Goal: Complete application form: Complete application form

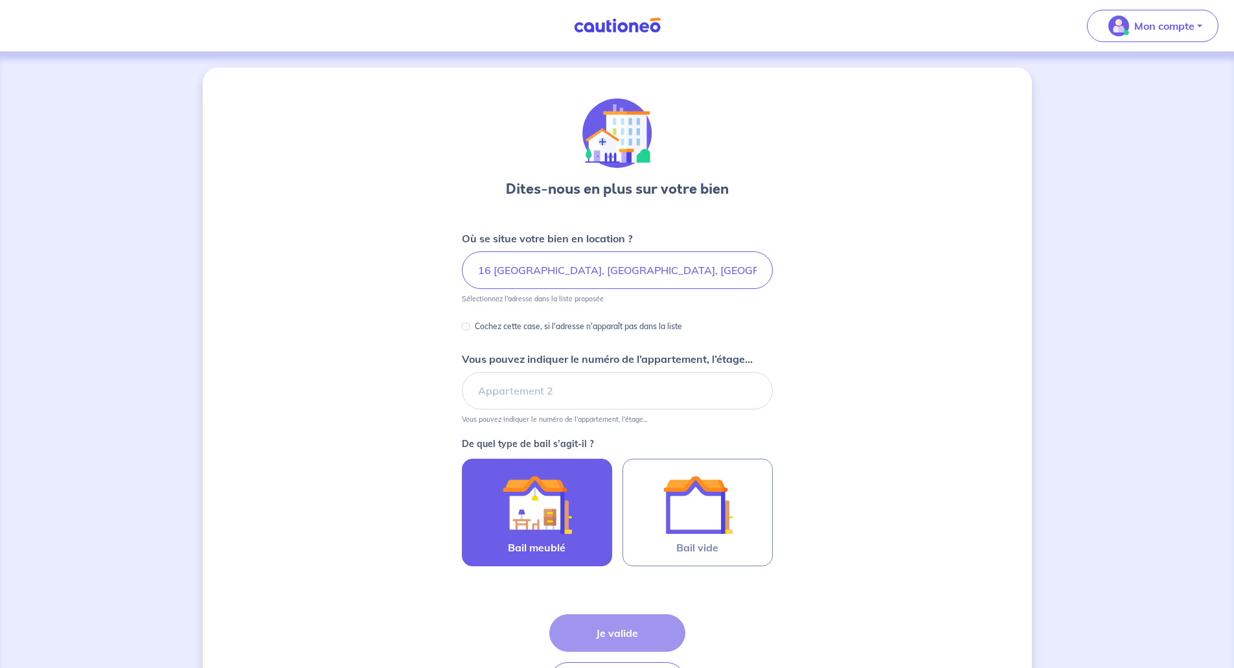
click at [519, 502] on img at bounding box center [537, 504] width 70 height 70
click at [0, 0] on input "Bail meublé" at bounding box center [0, 0] width 0 height 0
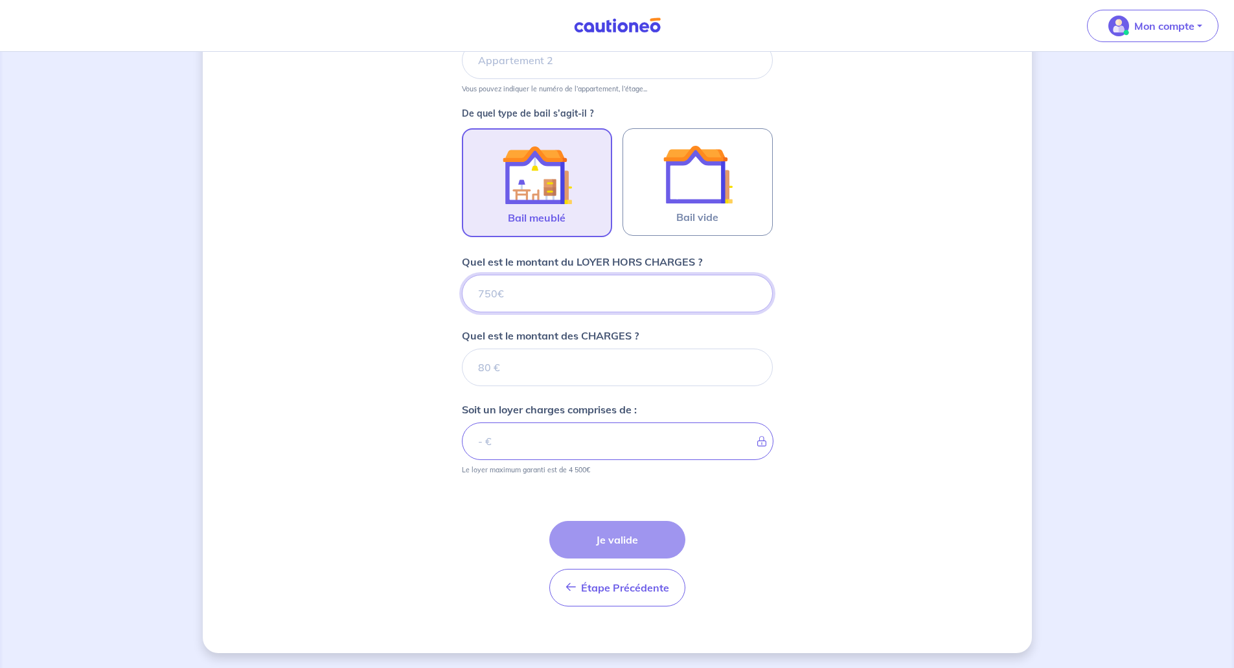
scroll to position [331, 0]
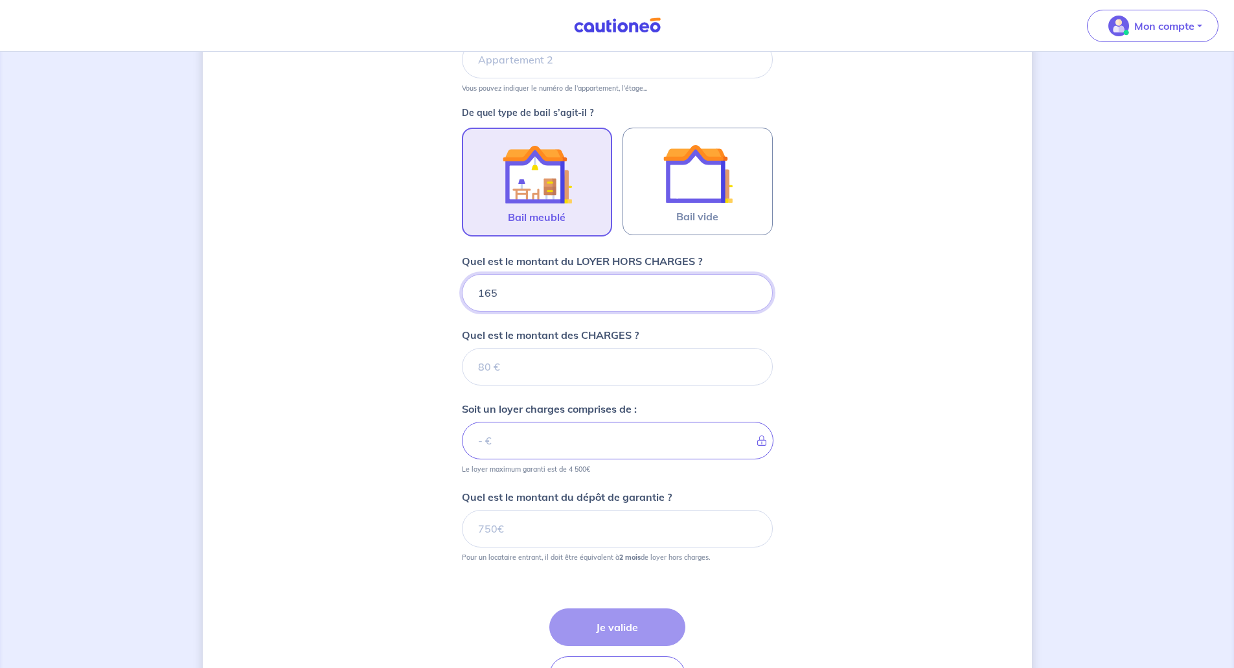
type input "1650"
click at [585, 360] on input "Quel est le montant des CHARGES ?" at bounding box center [617, 367] width 311 height 38
type input "150"
type input "1800"
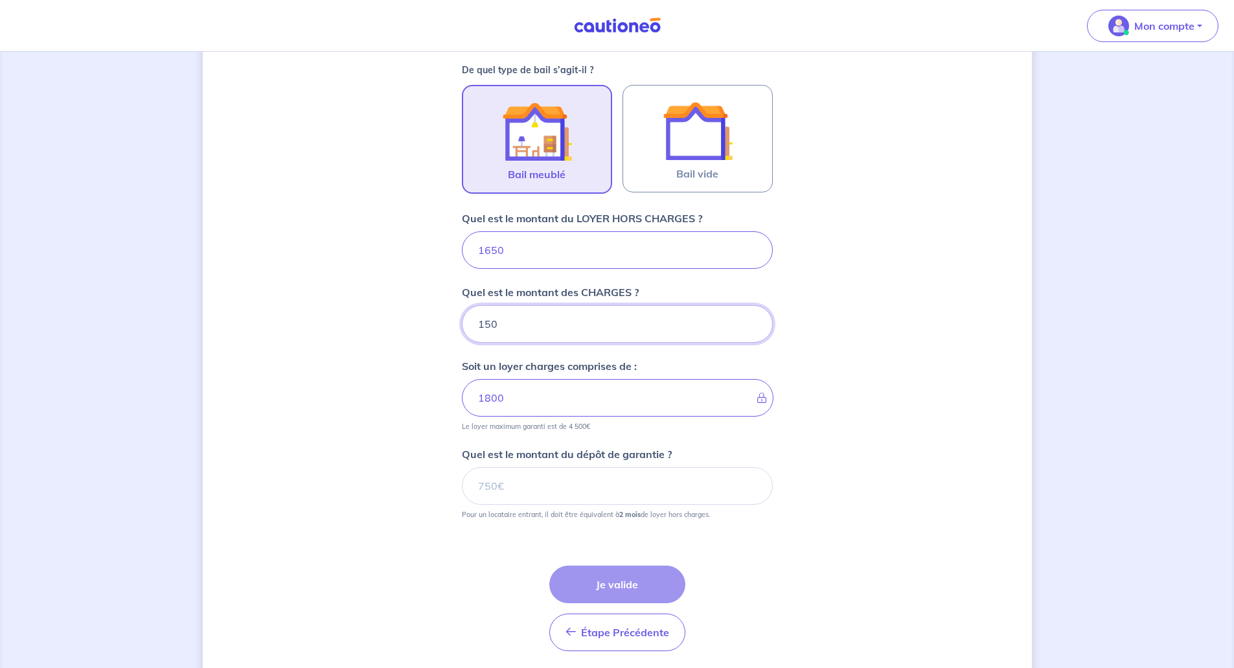
scroll to position [396, 0]
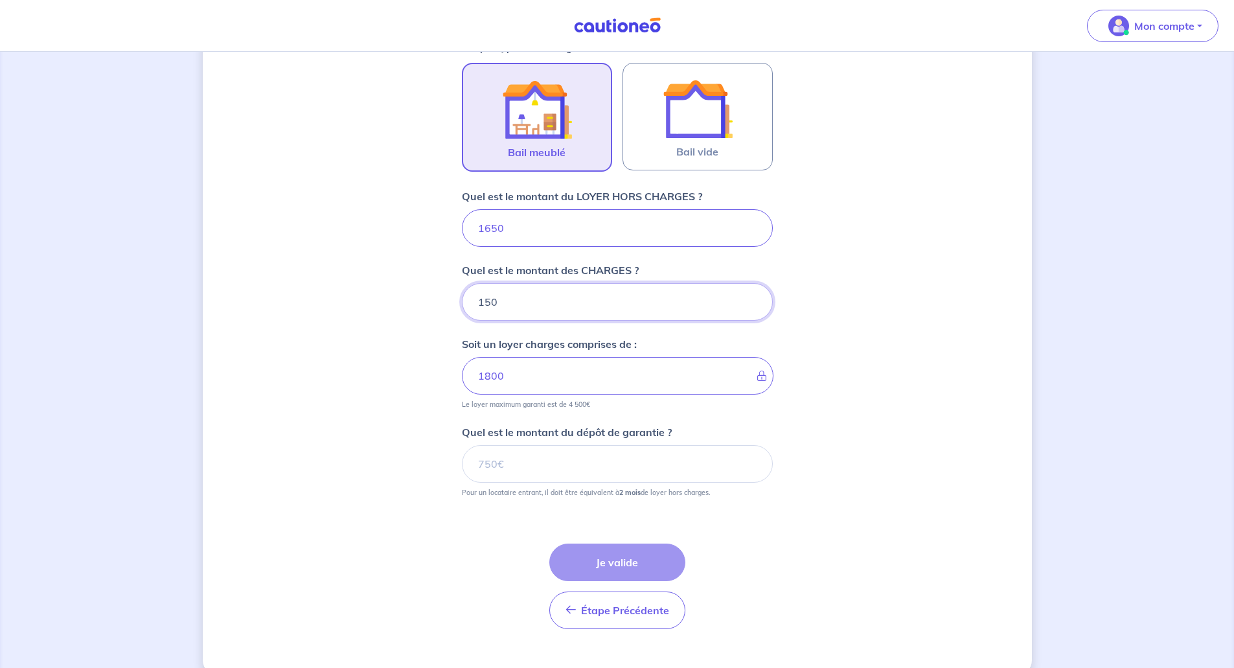
type input "150"
click at [501, 460] on input "Quel est le montant du dépôt de garantie ?" at bounding box center [617, 464] width 311 height 38
type input "3300"
click at [619, 558] on button "Je valide" at bounding box center [617, 562] width 136 height 38
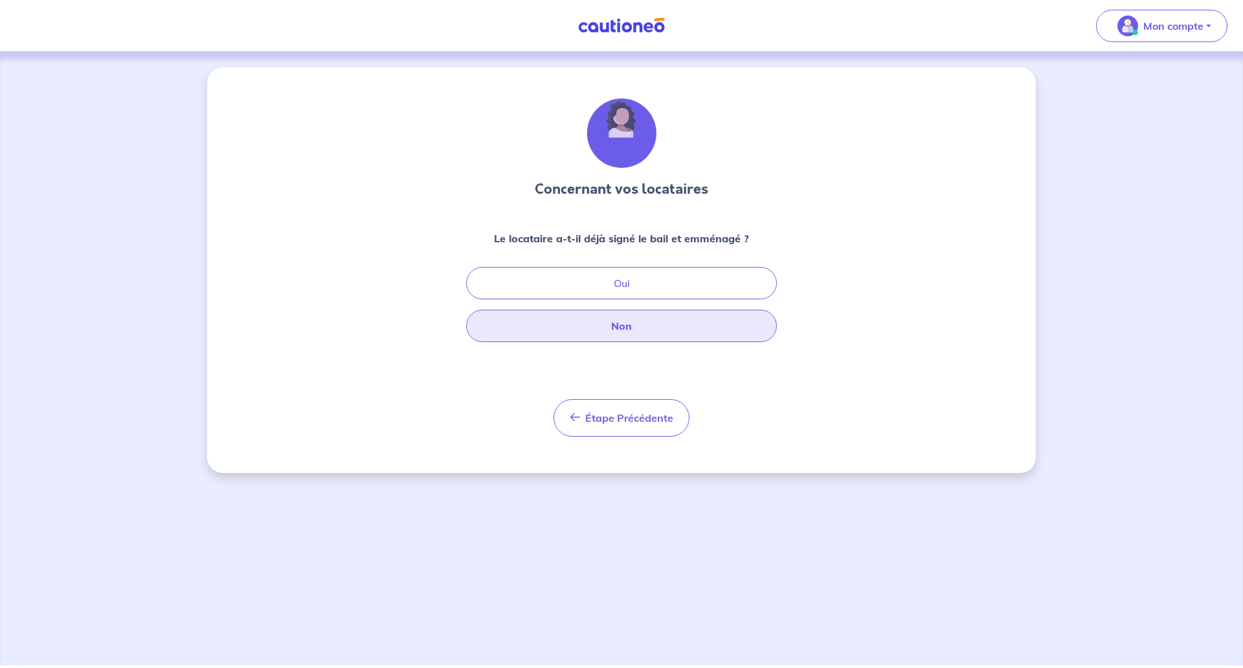
click at [609, 324] on button "Non" at bounding box center [621, 326] width 311 height 32
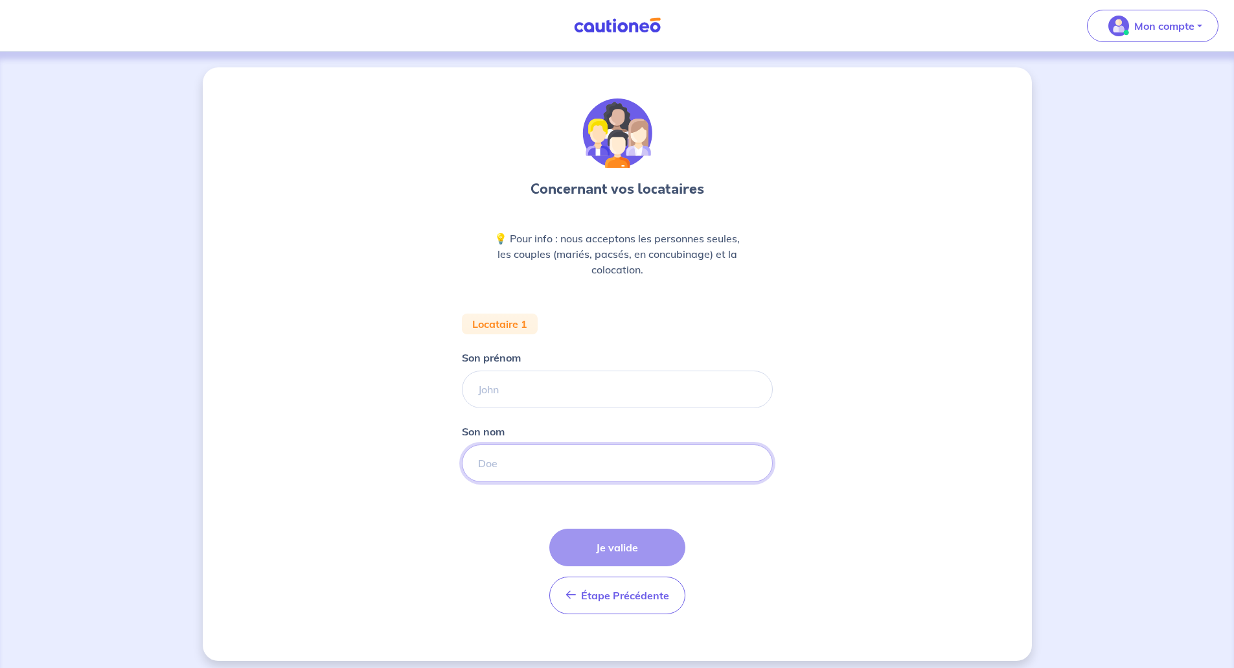
click at [526, 451] on input "Son nom" at bounding box center [617, 463] width 311 height 38
paste input "ANDRIANARIMANANA"
type input "ANDRIANARIMANANA"
click at [521, 383] on input "Son prénom" at bounding box center [617, 389] width 311 height 38
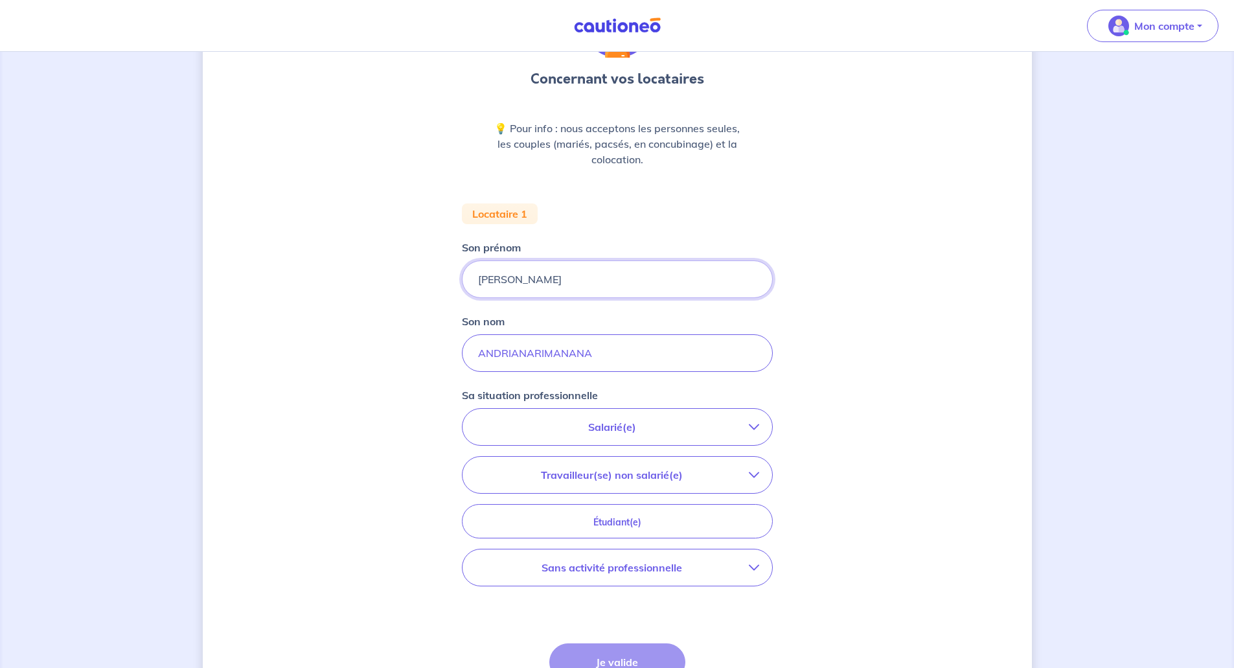
scroll to position [130, 0]
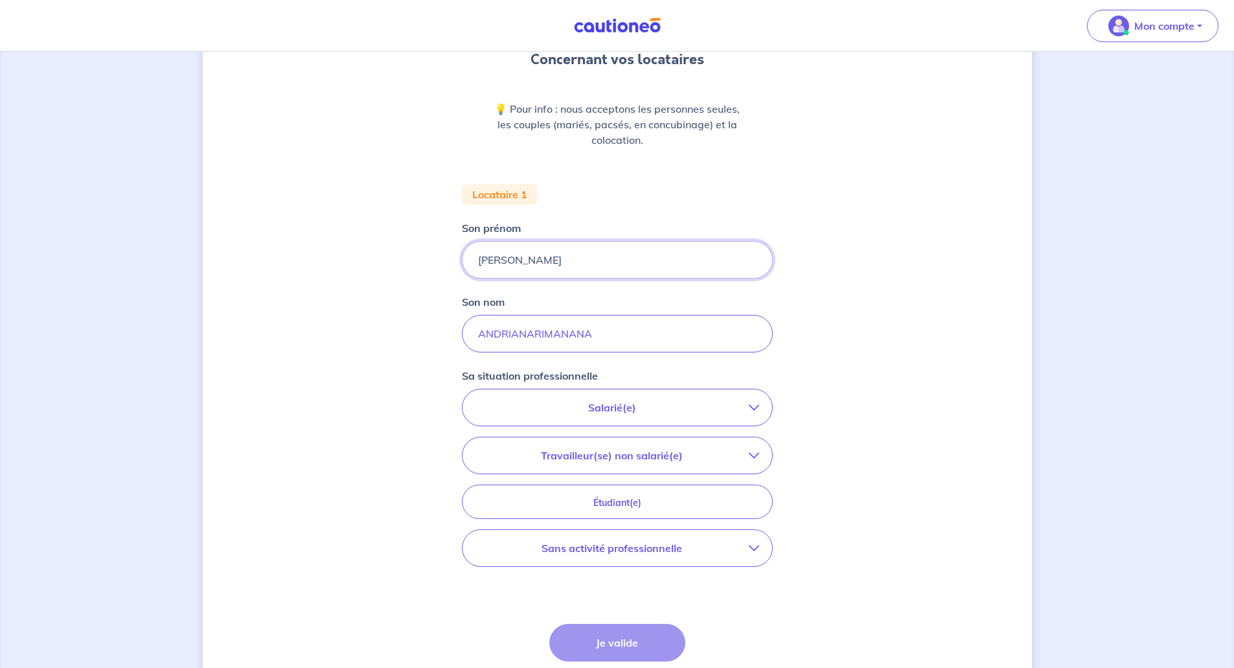
type input "[PERSON_NAME]"
click at [605, 400] on p "Salarié(e)" at bounding box center [611, 408] width 273 height 16
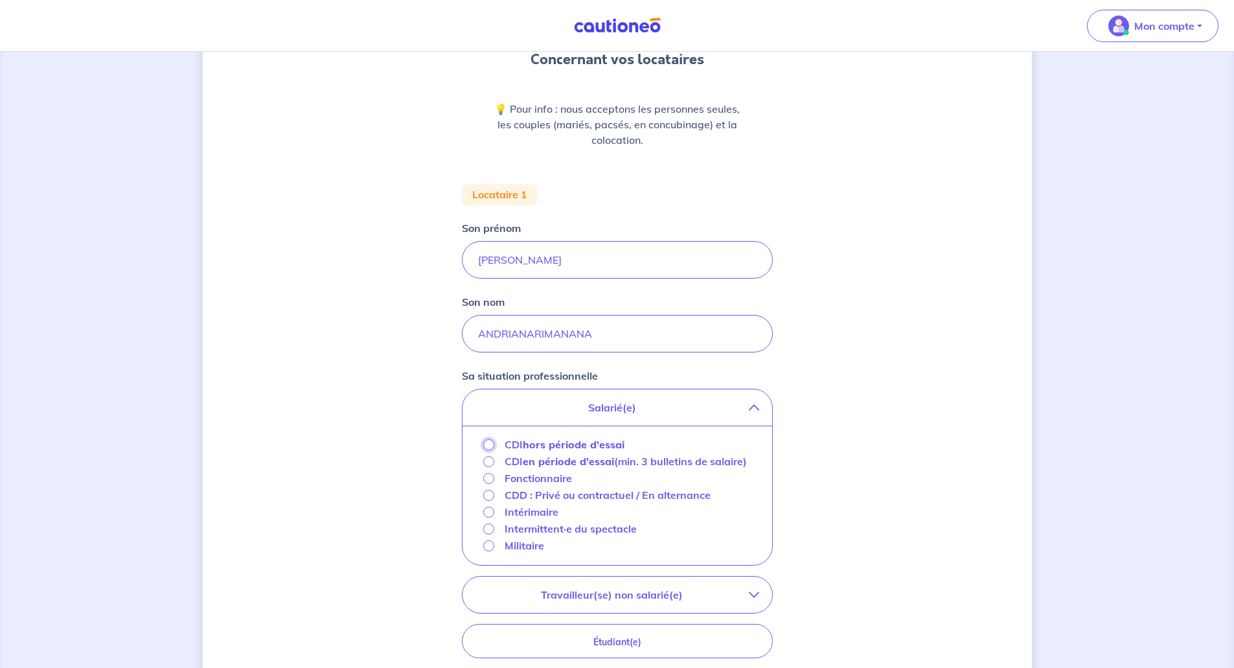
click at [489, 447] on input "CDI hors période d'essai" at bounding box center [488, 444] width 11 height 11
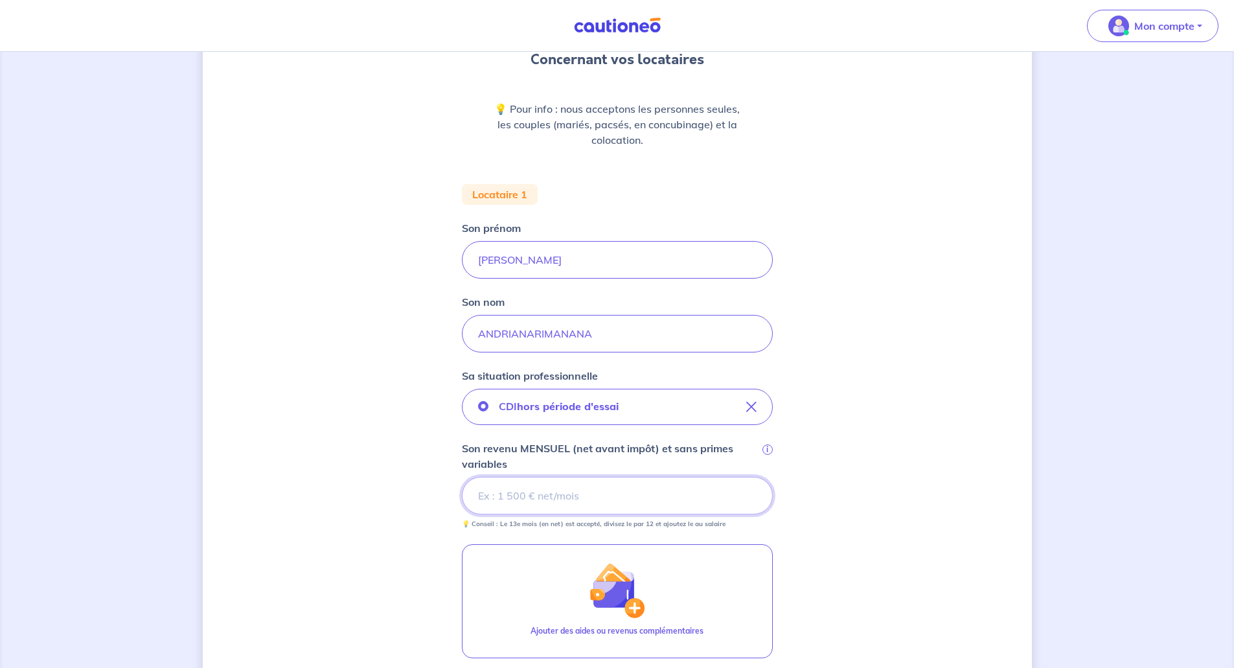
click at [504, 483] on input "Son revenu MENSUEL (net avant impôt) et sans primes variables i" at bounding box center [617, 496] width 311 height 38
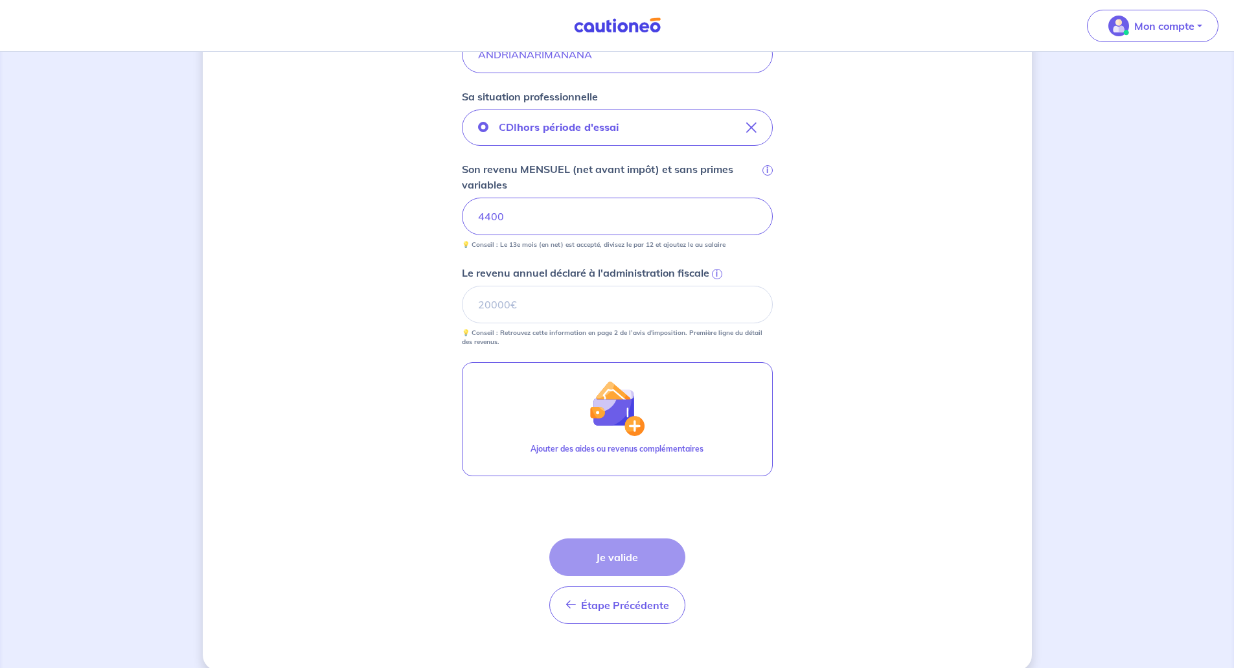
scroll to position [427, 0]
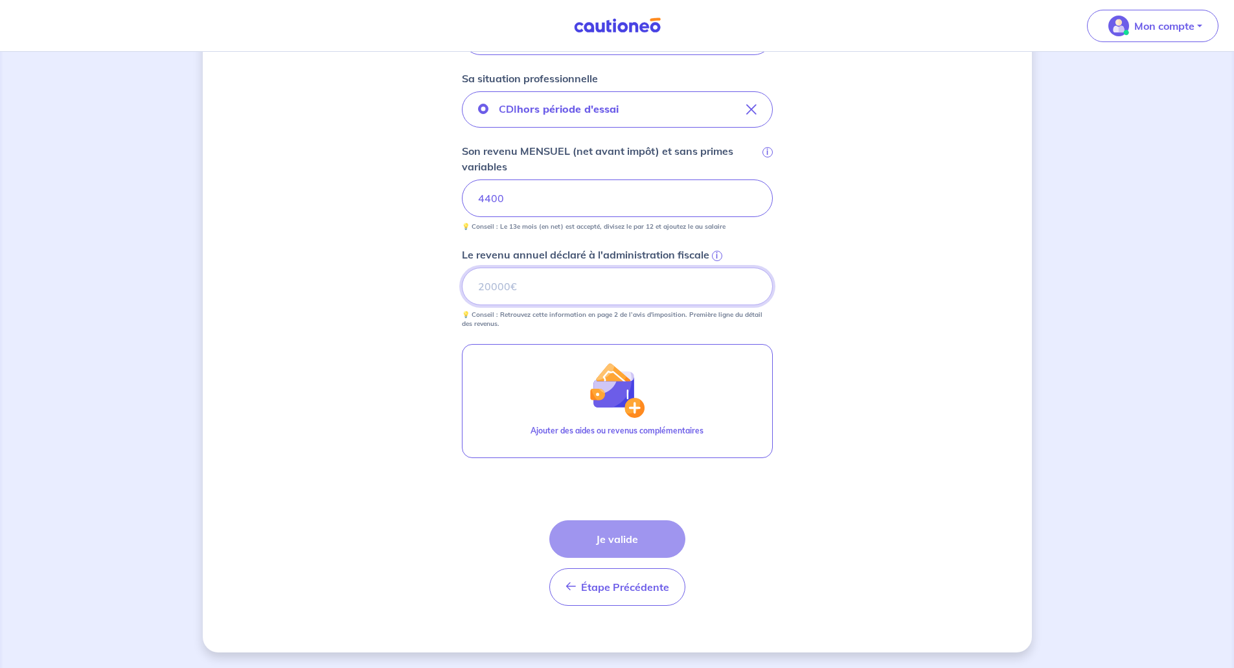
click at [527, 282] on input "Le revenu annuel déclaré à l'administration fiscale i" at bounding box center [617, 286] width 311 height 38
click at [532, 278] on input "Le revenu annuel déclaré à l'administration fiscale i" at bounding box center [617, 286] width 311 height 38
type input "45283"
click at [618, 540] on button "Je valide" at bounding box center [617, 539] width 136 height 38
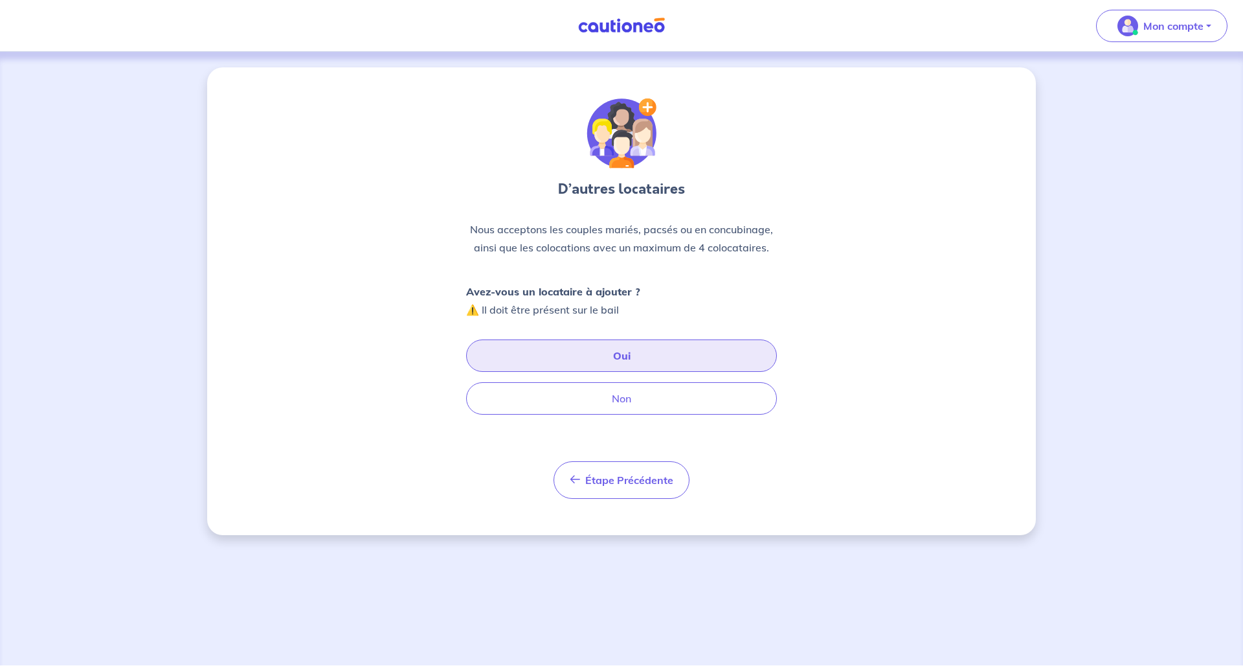
click at [612, 357] on button "Oui" at bounding box center [621, 355] width 311 height 32
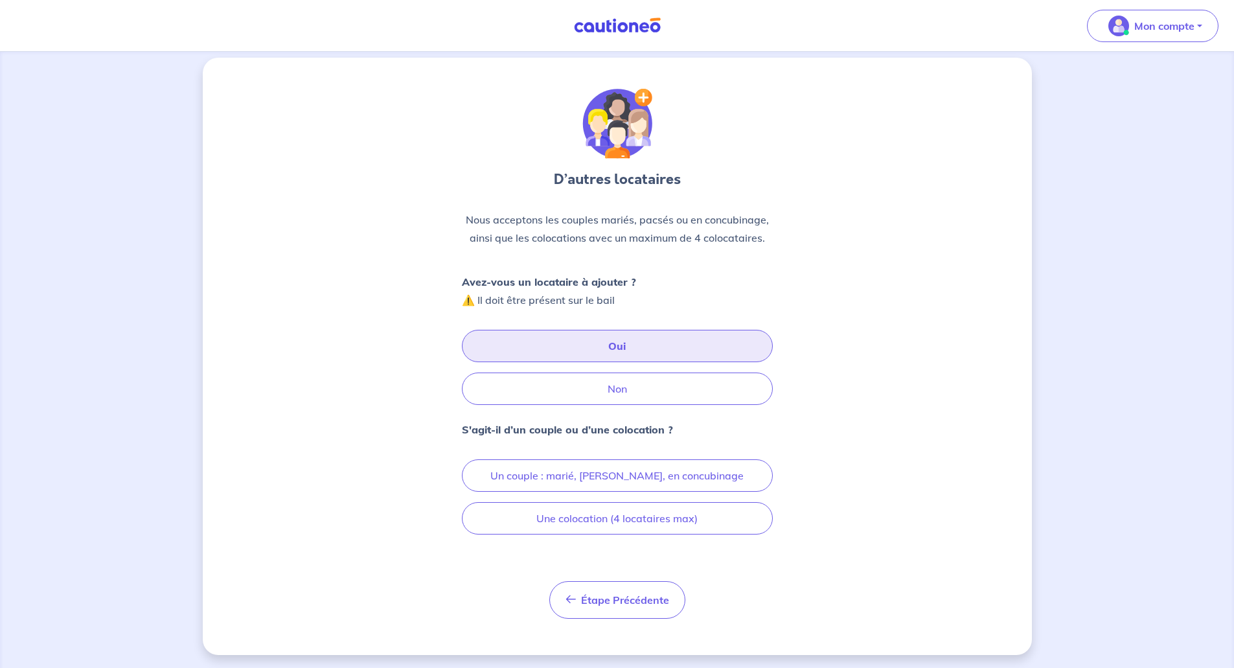
scroll to position [12, 0]
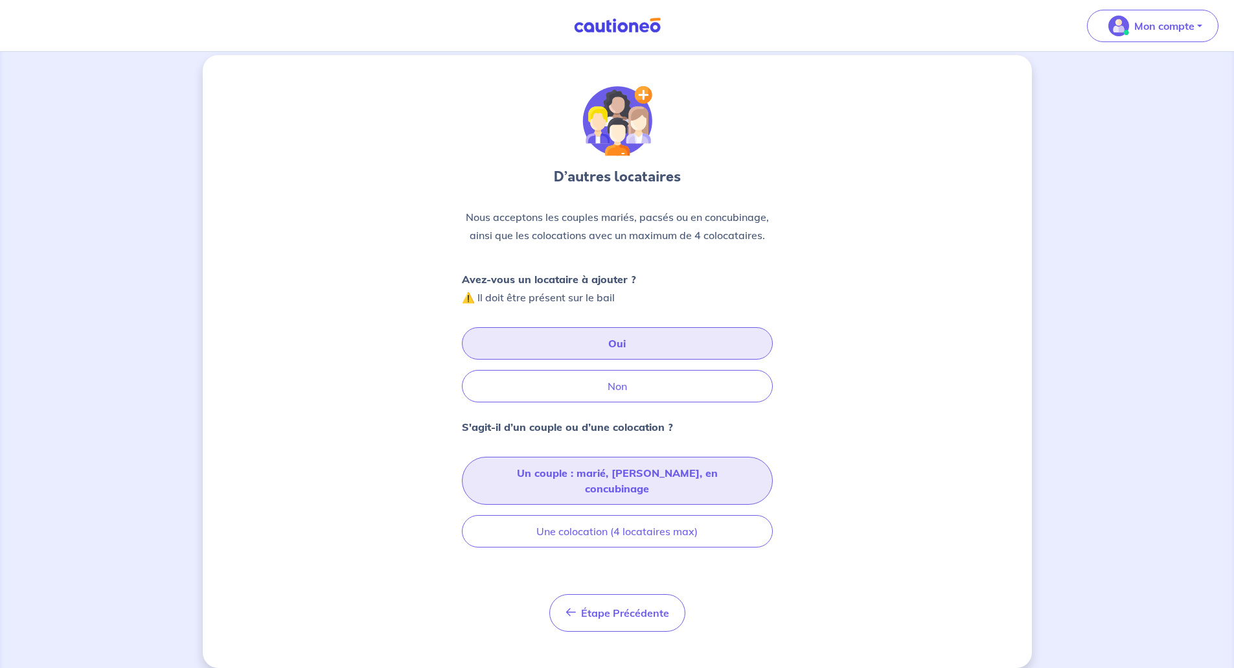
click at [686, 469] on button "Un couple : marié, [PERSON_NAME], en concubinage" at bounding box center [617, 481] width 311 height 48
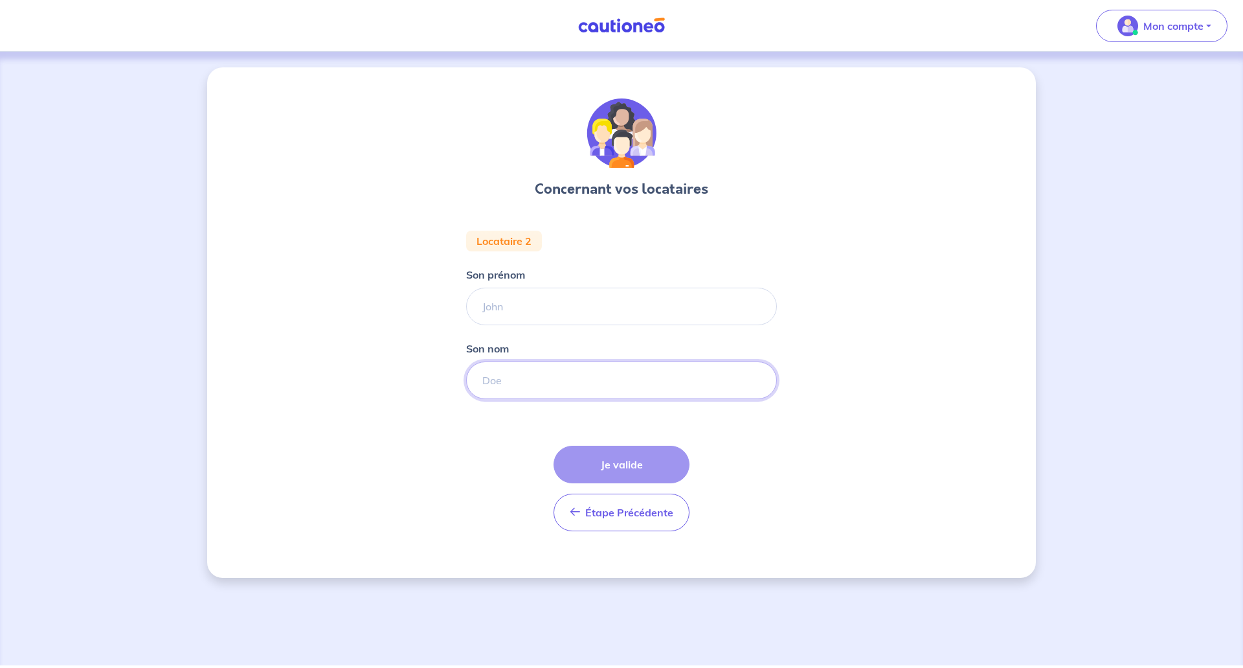
click at [524, 372] on input "Son nom" at bounding box center [621, 380] width 311 height 38
paste input "[PERSON_NAME]"
drag, startPoint x: 508, startPoint y: 376, endPoint x: 457, endPoint y: 371, distance: 52.1
click at [455, 370] on div "Concernant vos locataires Locataire 2 Son prénom Son nom [PERSON_NAME] Étape Pr…" at bounding box center [621, 322] width 829 height 510
type input "LECHEVALLIER"
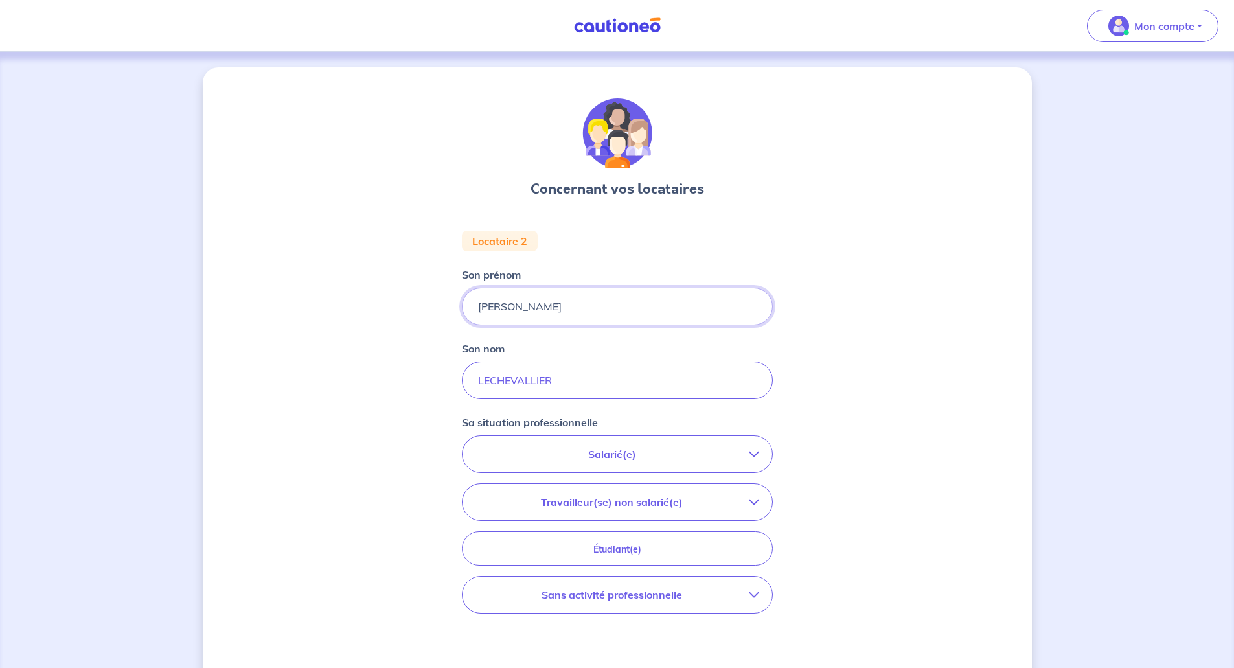
type input "[PERSON_NAME]"
click at [586, 453] on p "Salarié(e)" at bounding box center [611, 454] width 273 height 16
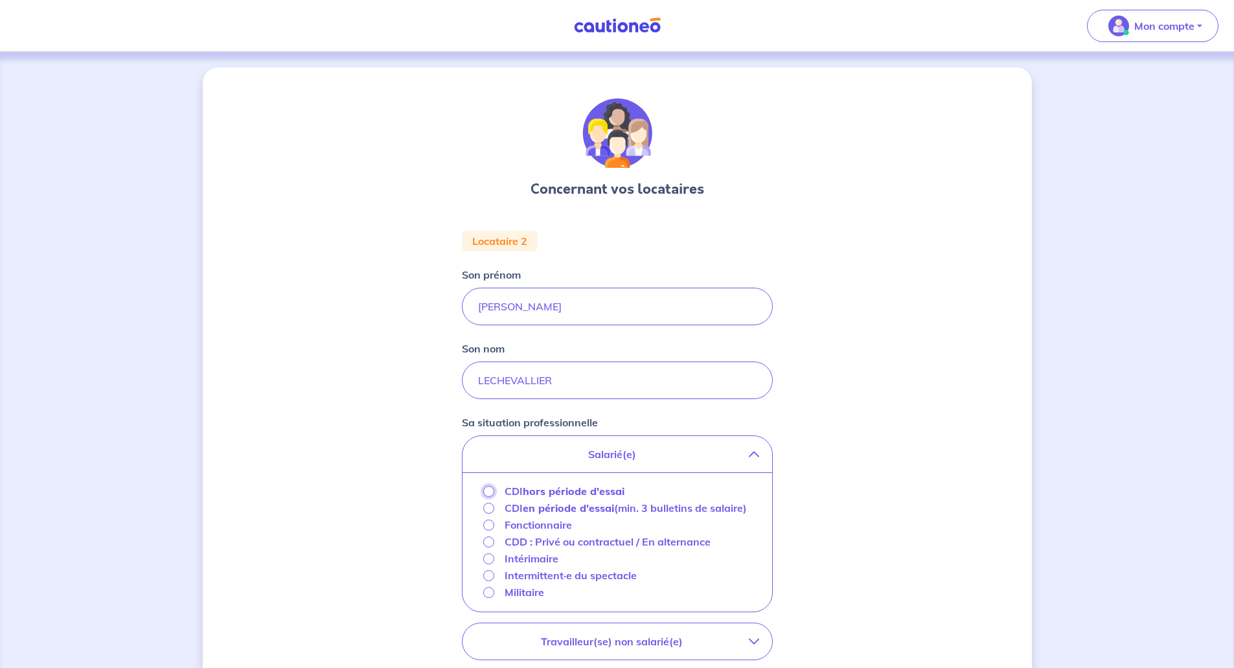
click at [490, 493] on input "CDI hors période d'essai" at bounding box center [488, 491] width 11 height 11
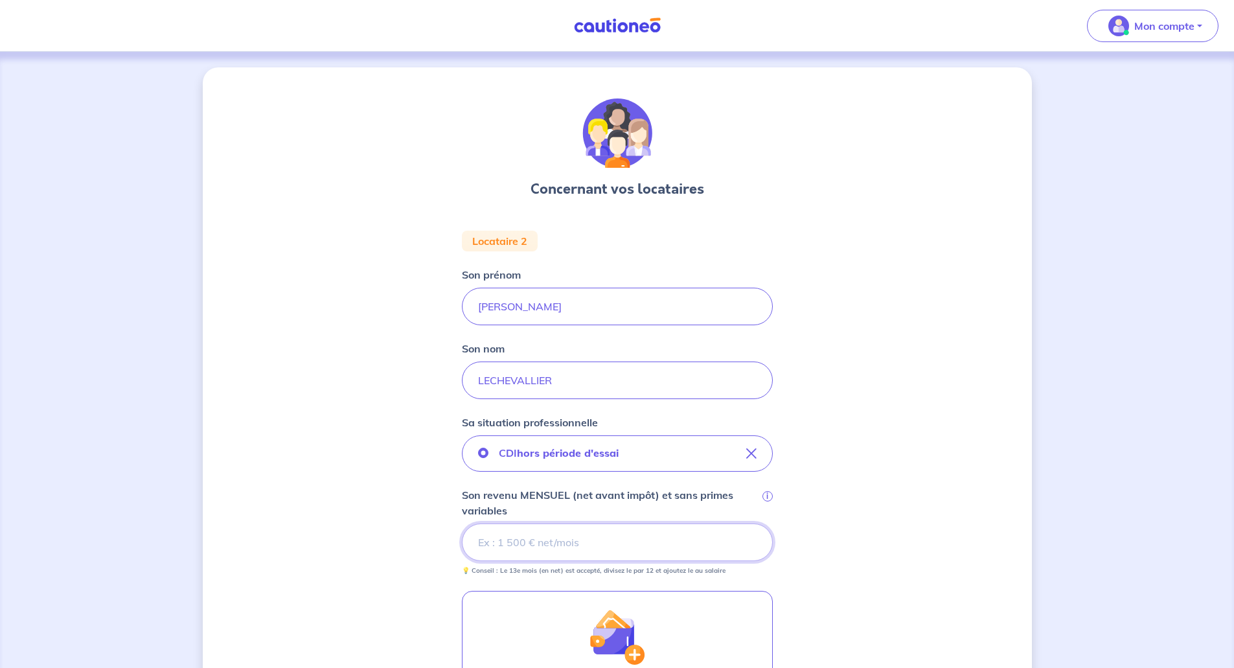
click at [508, 548] on input "Son revenu MENSUEL (net avant impôt) et sans primes variables i" at bounding box center [617, 542] width 311 height 38
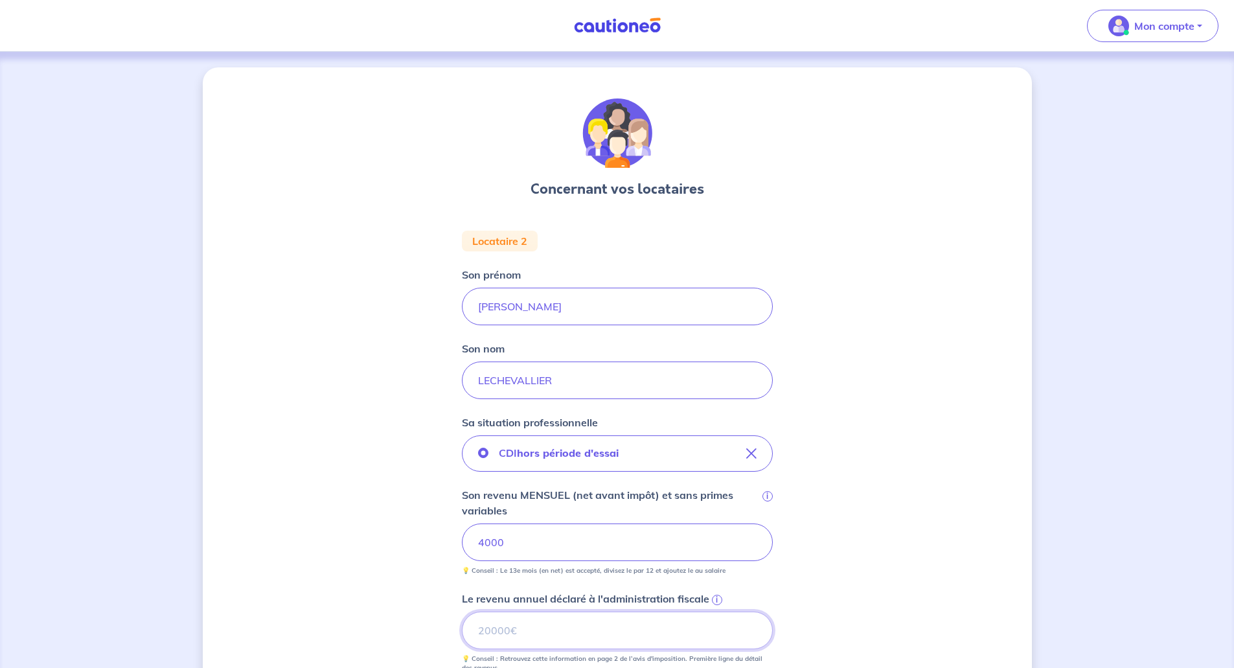
click at [497, 629] on input "Le revenu annuel déclaré à l'administration fiscale i" at bounding box center [617, 630] width 311 height 38
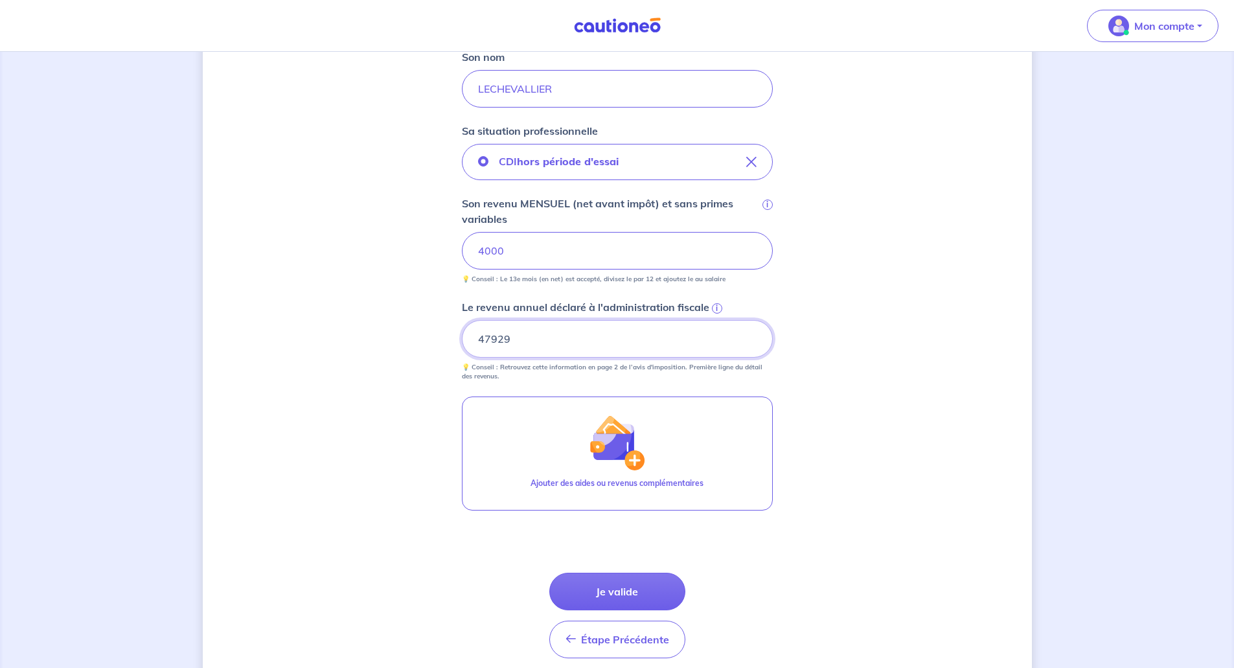
scroll to position [324, 0]
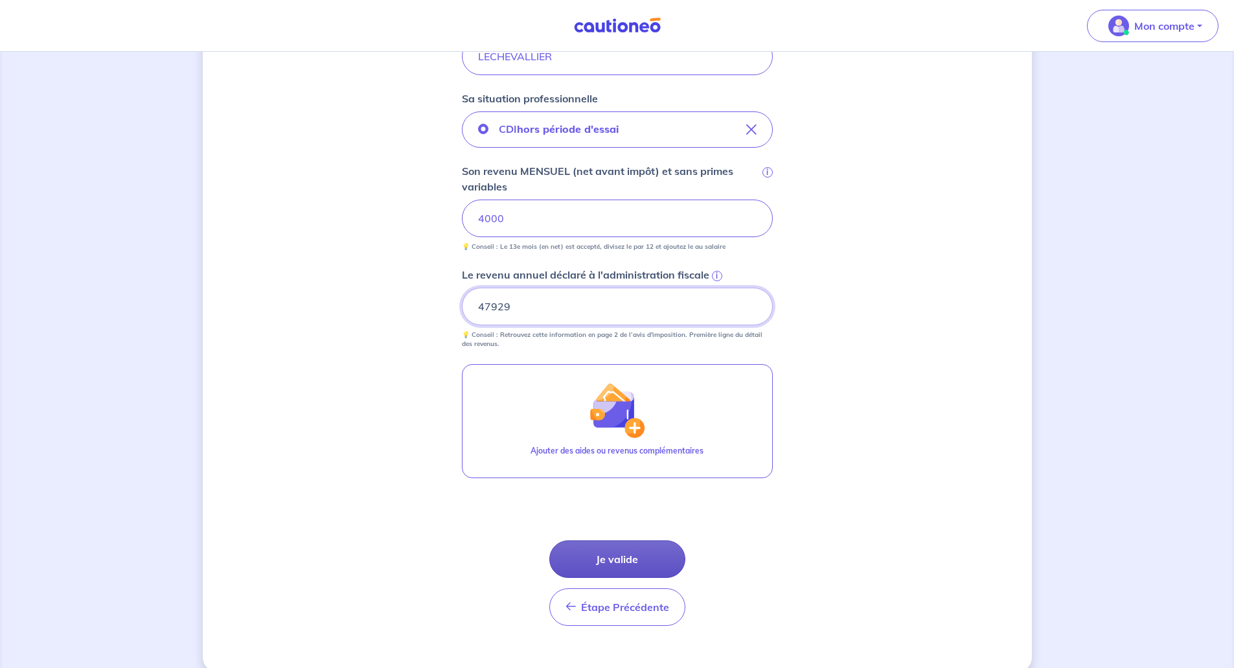
type input "47929"
click at [620, 566] on button "Je valide" at bounding box center [617, 559] width 136 height 38
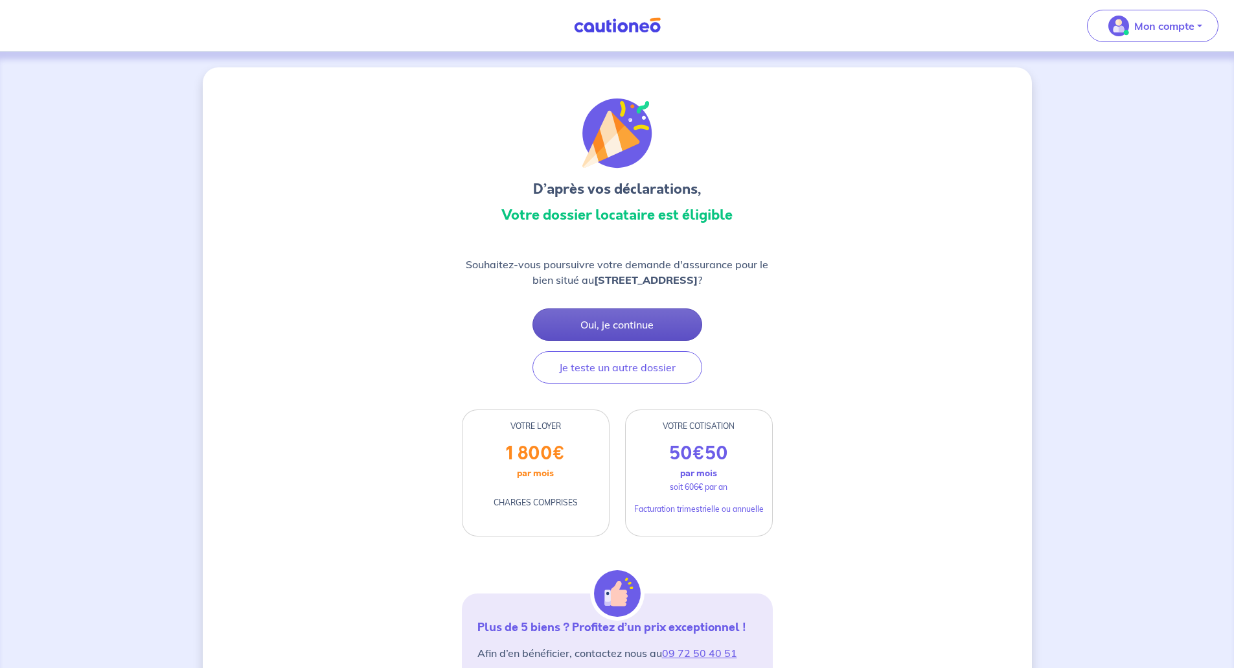
click at [626, 328] on button "Oui, je continue" at bounding box center [617, 324] width 170 height 32
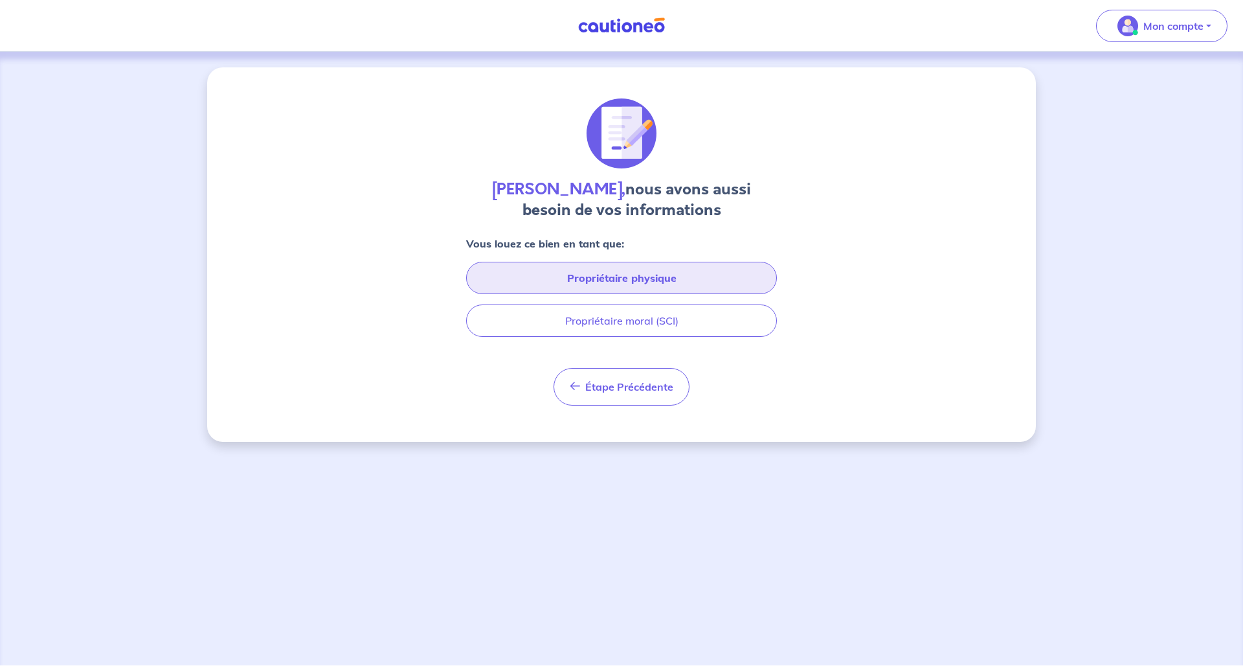
click at [628, 275] on button "Propriétaire physique" at bounding box center [621, 278] width 311 height 32
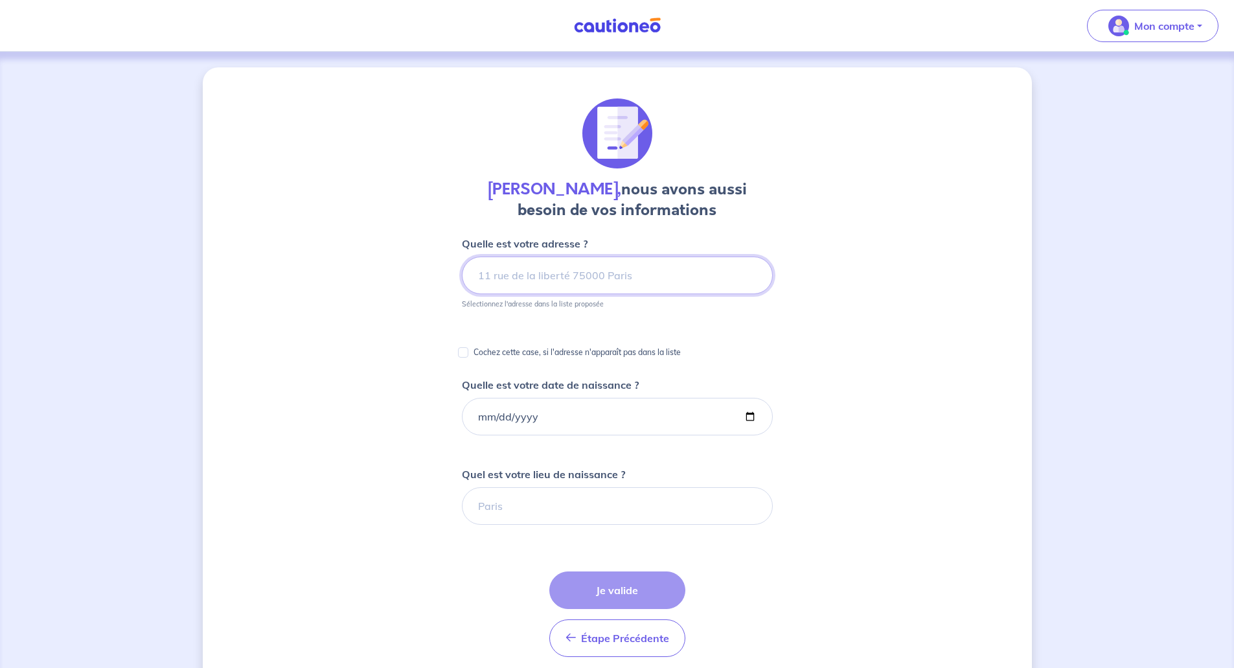
click at [545, 277] on input at bounding box center [617, 275] width 311 height 38
paste input "[STREET_ADDRESS]"
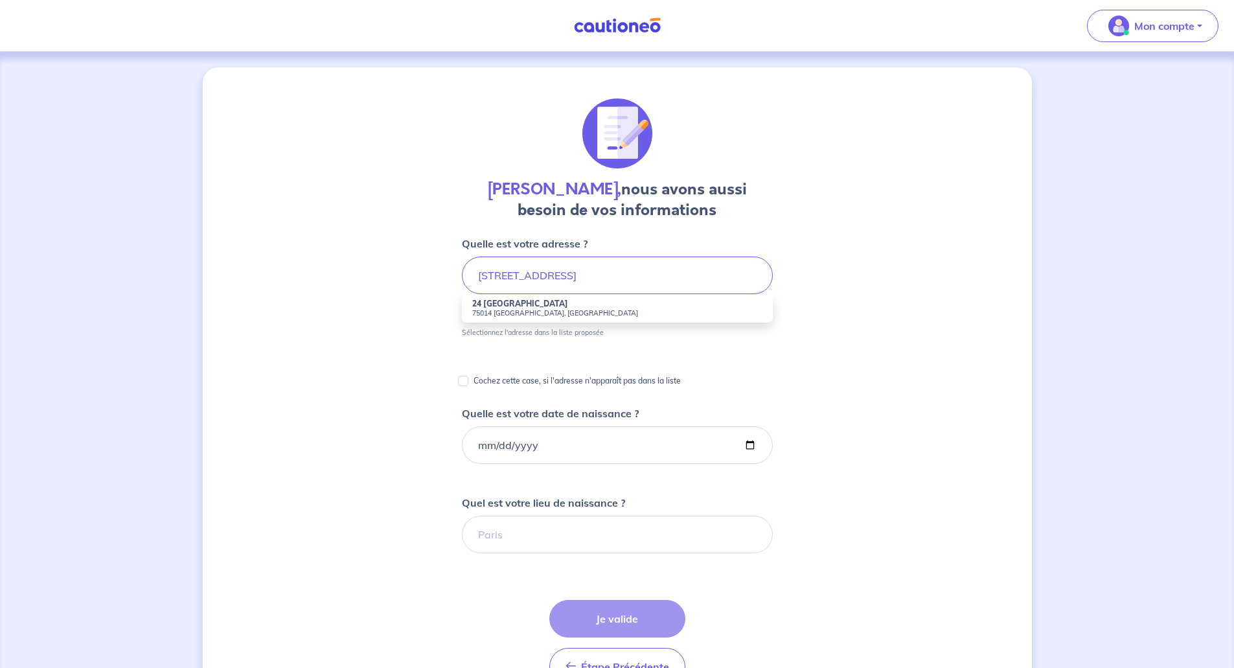
click at [482, 306] on strong "24 [GEOGRAPHIC_DATA]" at bounding box center [520, 304] width 96 height 10
type input "24 [GEOGRAPHIC_DATA], [GEOGRAPHIC_DATA], [GEOGRAPHIC_DATA]"
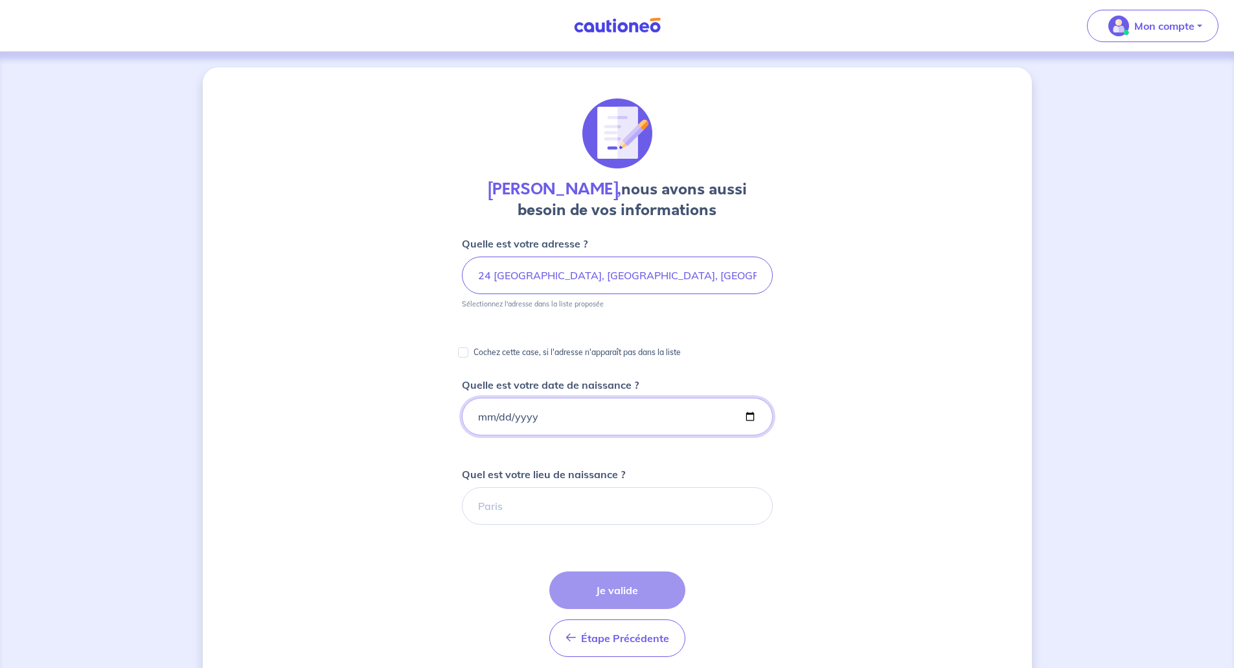
click at [475, 414] on input "Quelle est votre date de naissance ?" at bounding box center [617, 417] width 311 height 38
type input "[DATE]"
click at [514, 510] on input "Quel est votre lieu de naissance ?" at bounding box center [617, 506] width 311 height 38
type input "Nogent-le-Rotrou"
click at [642, 581] on button "Je valide" at bounding box center [617, 590] width 136 height 38
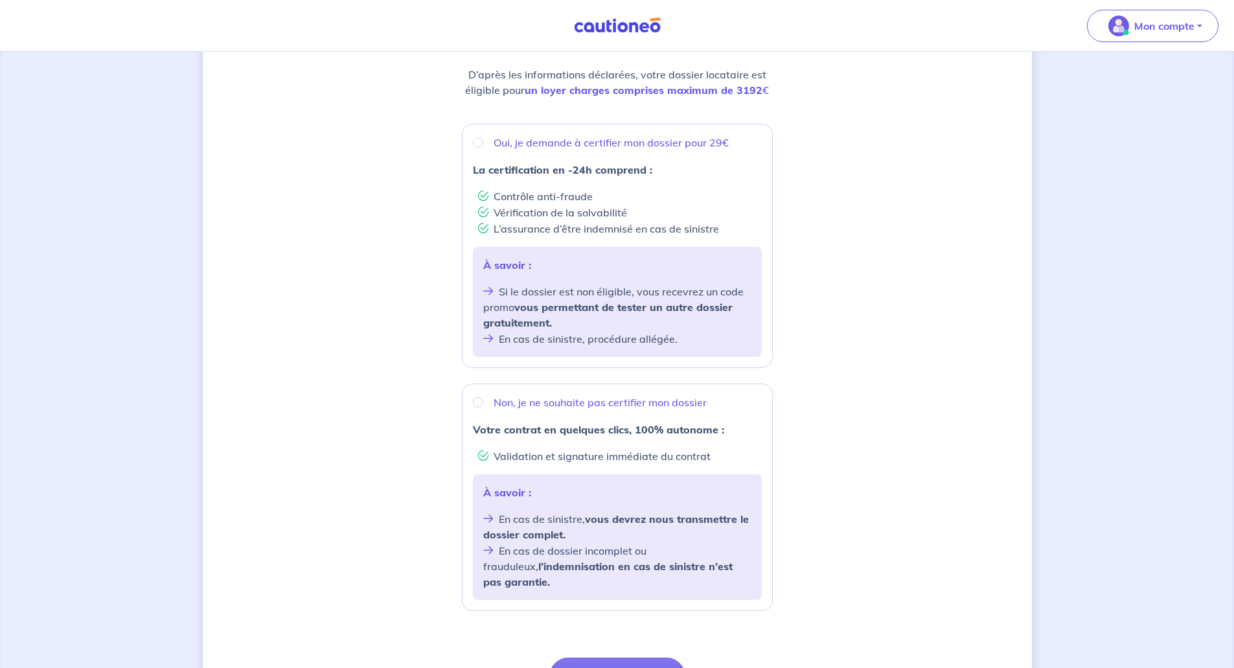
scroll to position [301, 0]
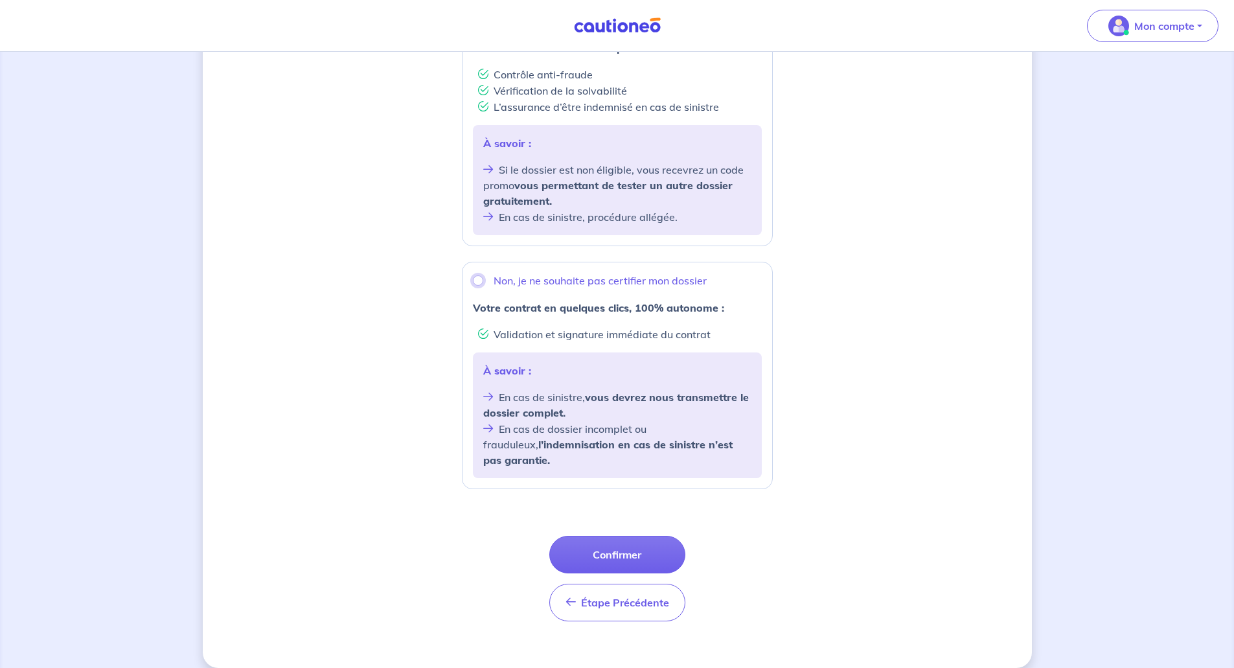
click at [481, 280] on input "Non, je ne souhaite pas certifier mon dossier" at bounding box center [478, 280] width 10 height 10
radio input "true"
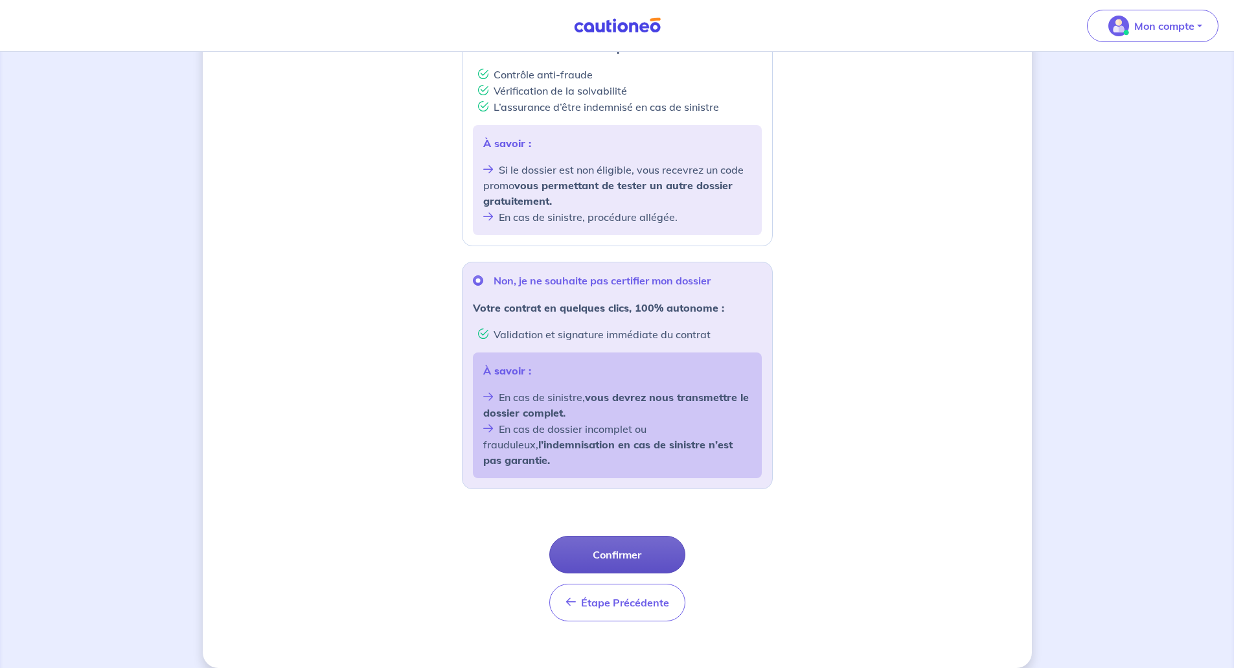
click at [613, 536] on button "Confirmer" at bounding box center [617, 555] width 136 height 38
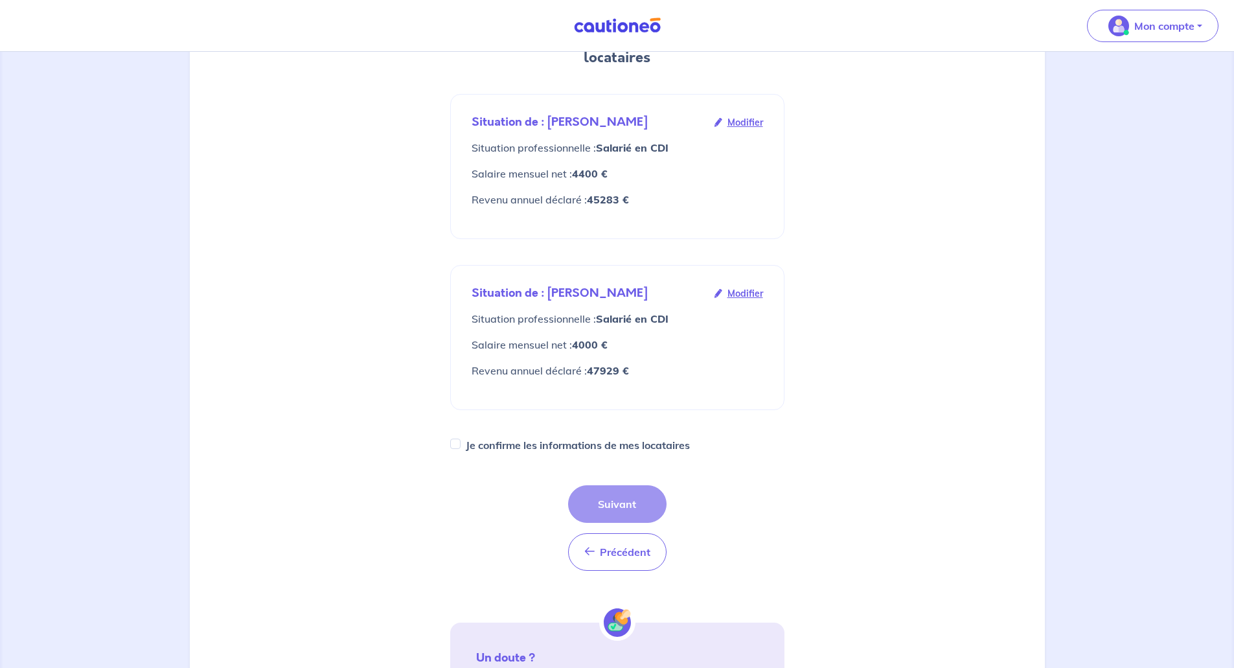
scroll to position [194, 0]
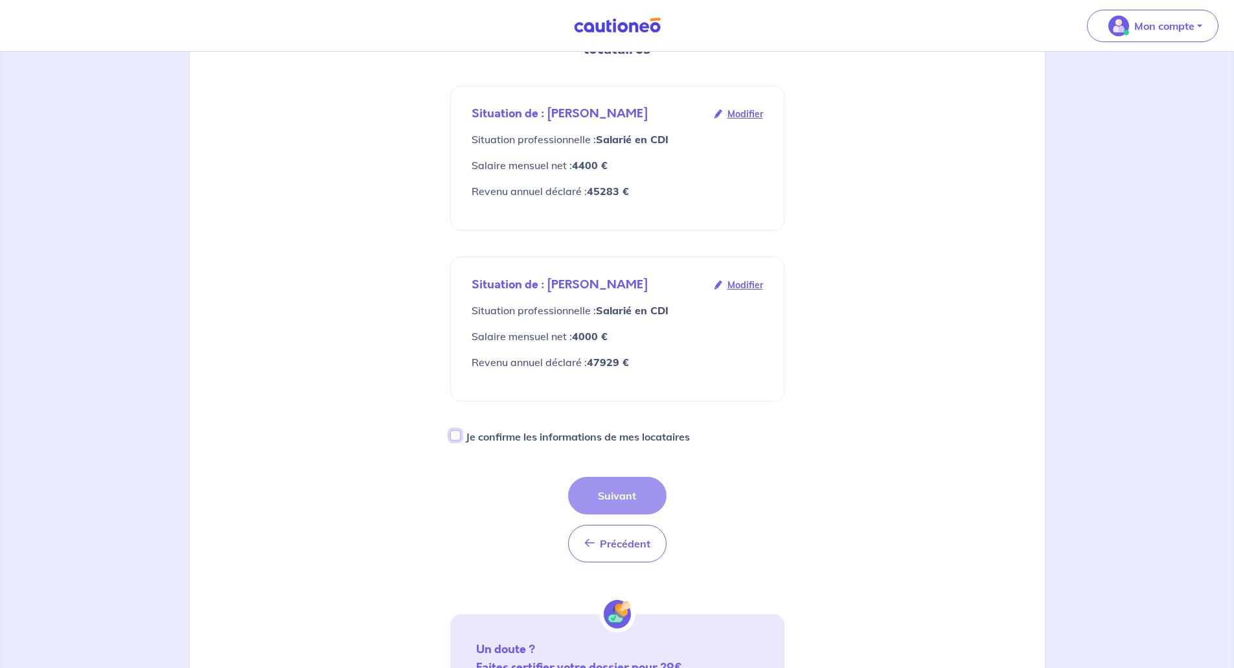
click at [457, 430] on input "Je confirme les informations de mes locataires" at bounding box center [455, 435] width 10 height 10
checkbox input "true"
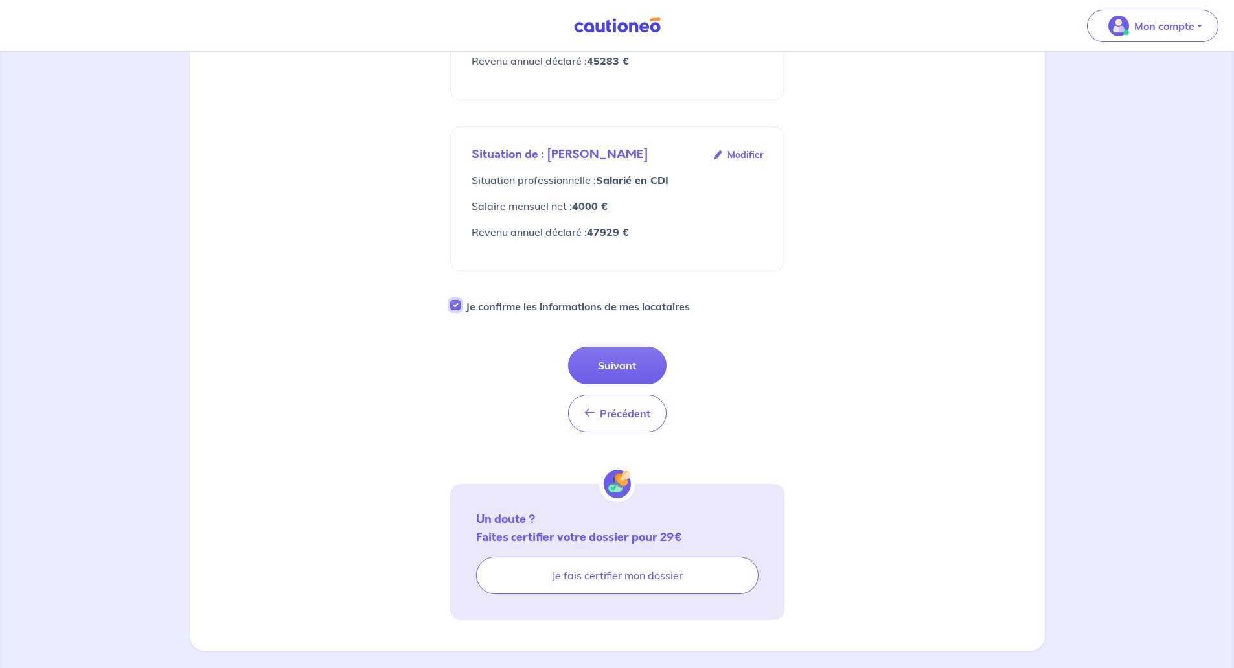
scroll to position [332, 0]
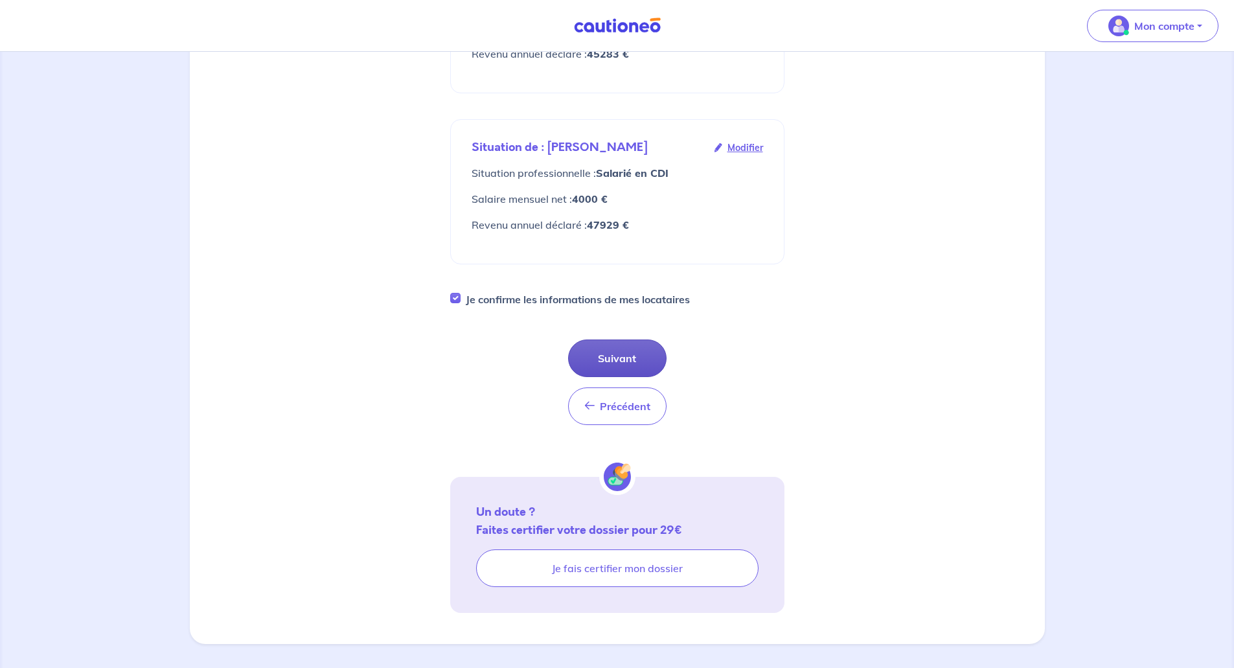
click at [613, 347] on button "Suivant" at bounding box center [617, 358] width 98 height 38
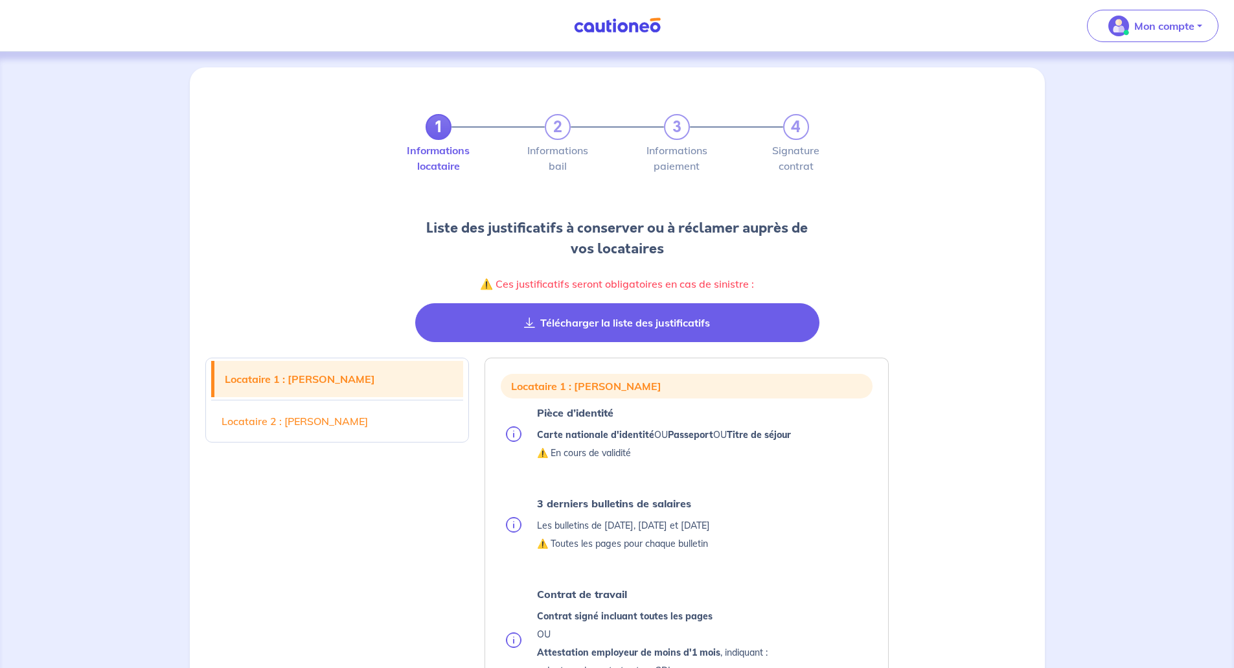
click at [558, 315] on button "Télécharger la liste des justificatifs" at bounding box center [617, 322] width 404 height 39
click at [626, 311] on button "Télécharger la liste des justificatifs" at bounding box center [617, 322] width 404 height 39
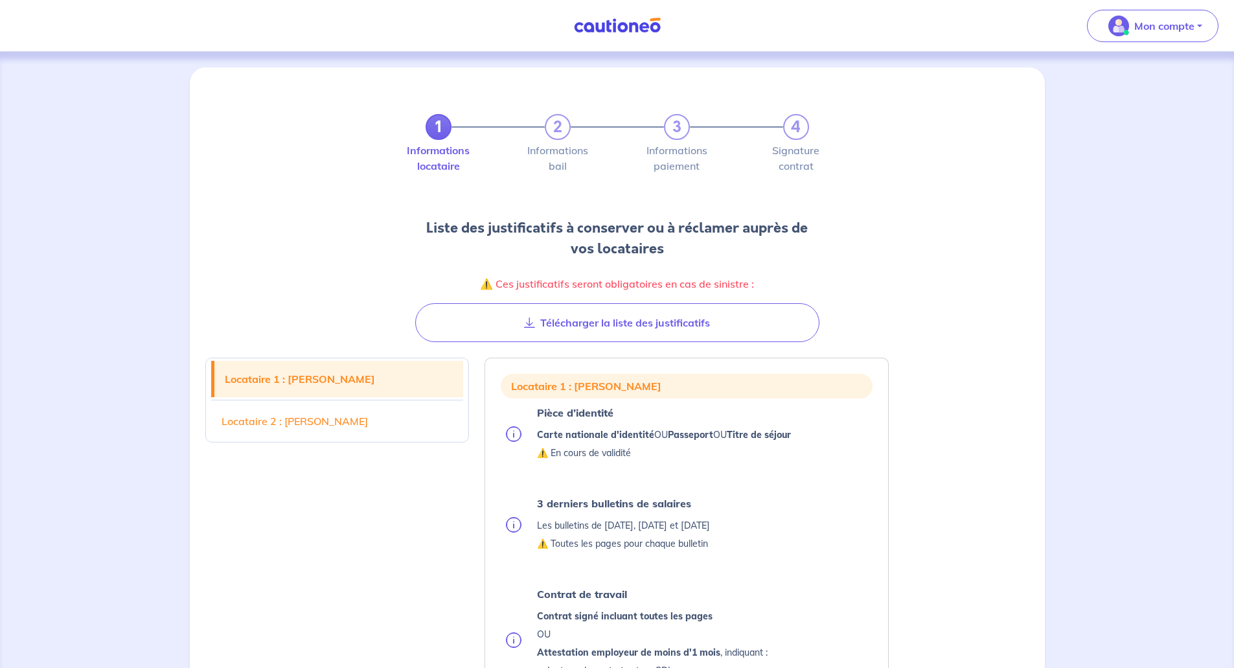
click at [387, 403] on link "Locataire 2 : [PERSON_NAME]" at bounding box center [337, 421] width 253 height 36
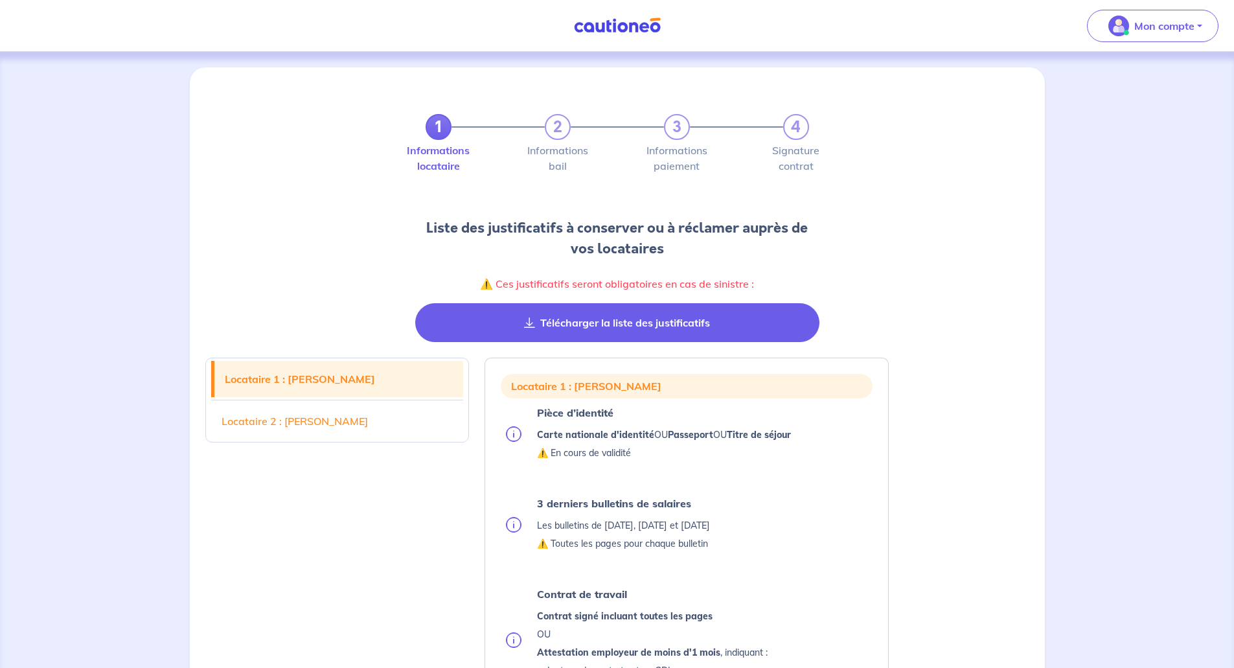
click at [577, 321] on button "Télécharger la liste des justificatifs" at bounding box center [617, 322] width 404 height 39
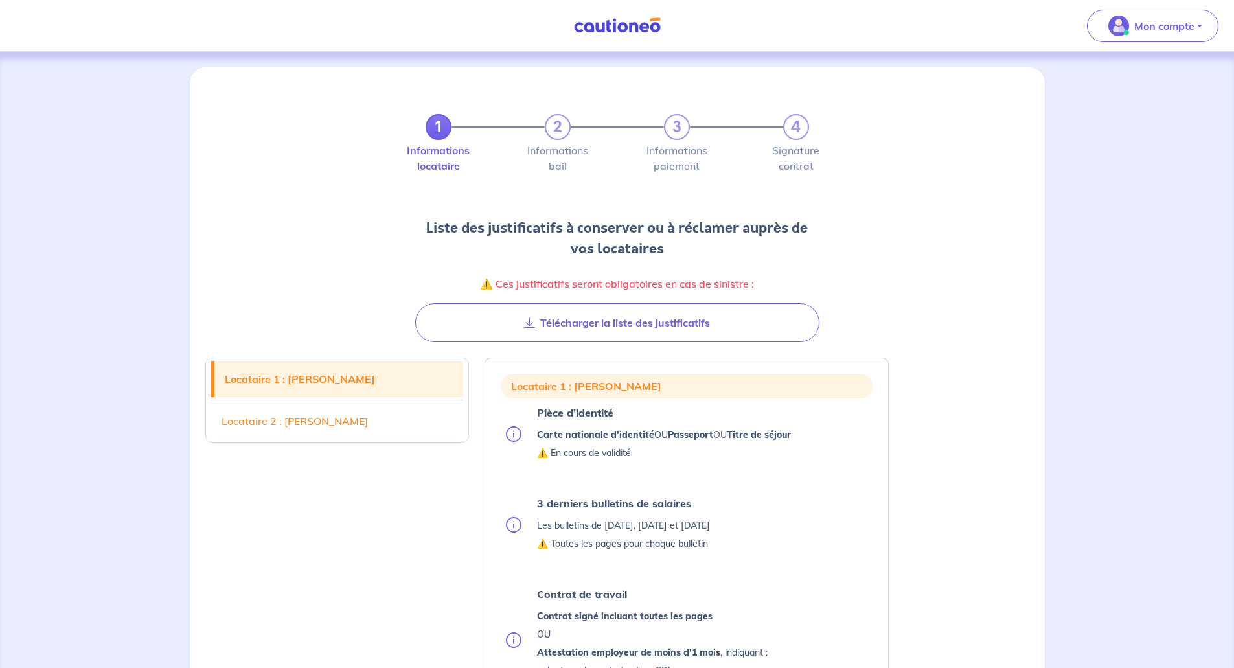
drag, startPoint x: 550, startPoint y: 319, endPoint x: 1015, endPoint y: 506, distance: 500.4
click at [550, 319] on button "Télécharger la liste des justificatifs" at bounding box center [617, 322] width 404 height 39
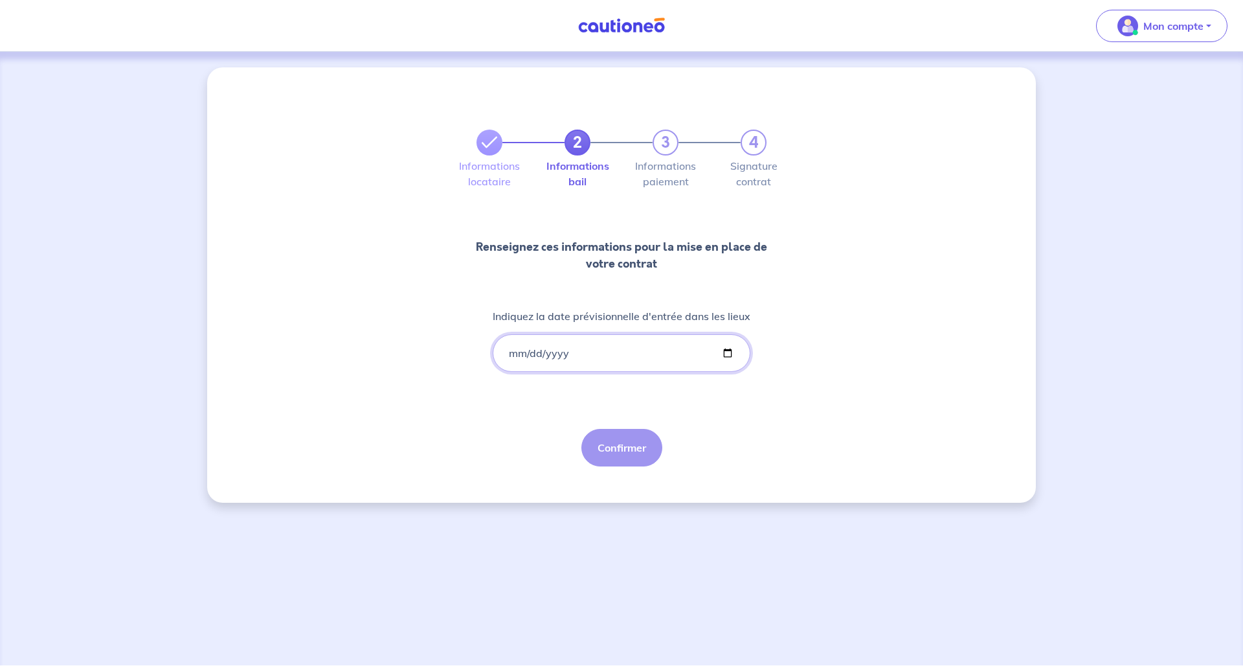
click at [512, 352] on input "Indiquez la date prévisionnelle d'entrée dans les lieux" at bounding box center [622, 353] width 258 height 38
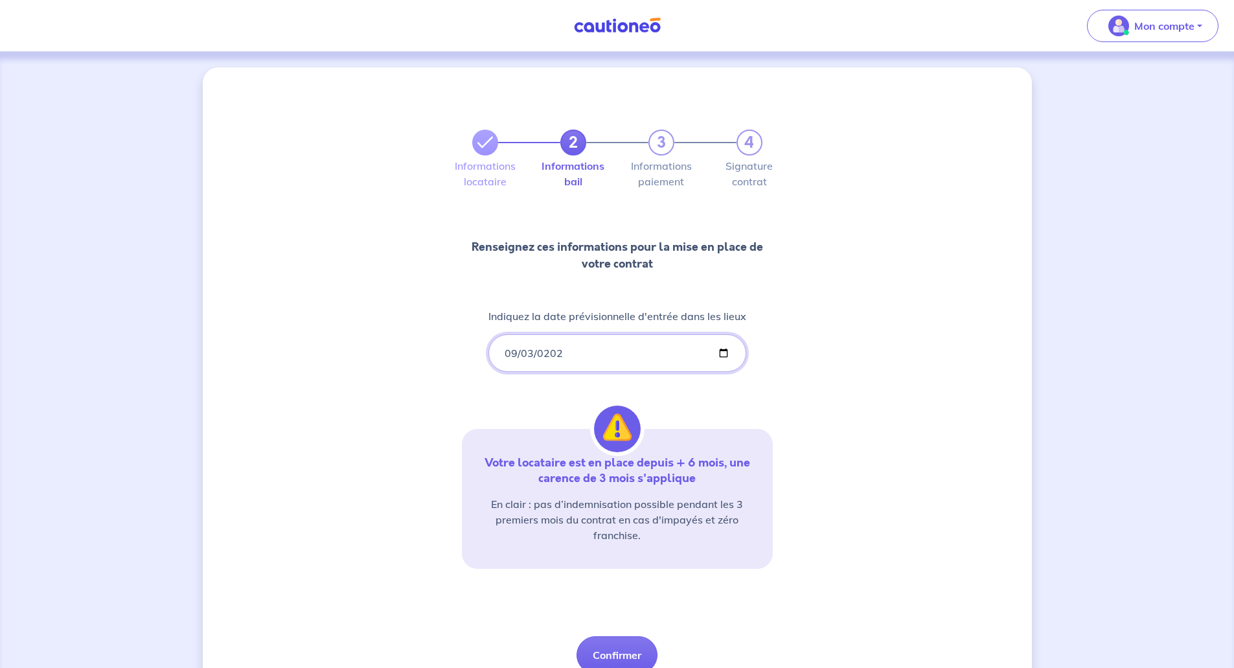
type input "[DATE]"
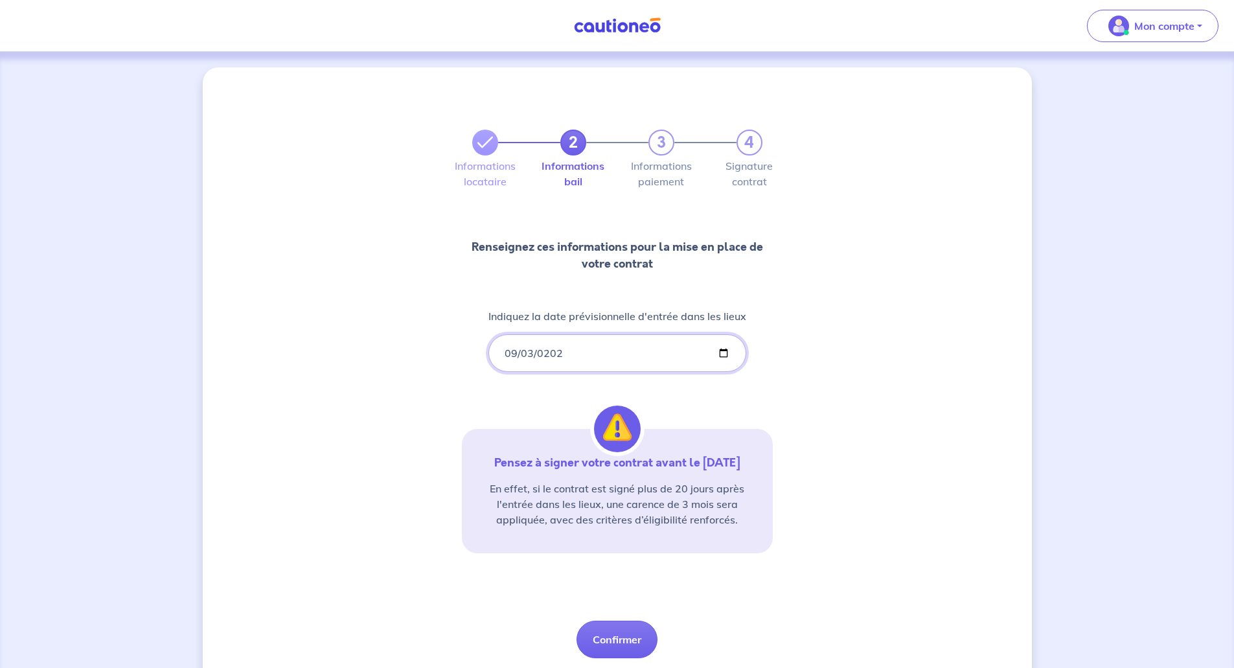
scroll to position [42, 0]
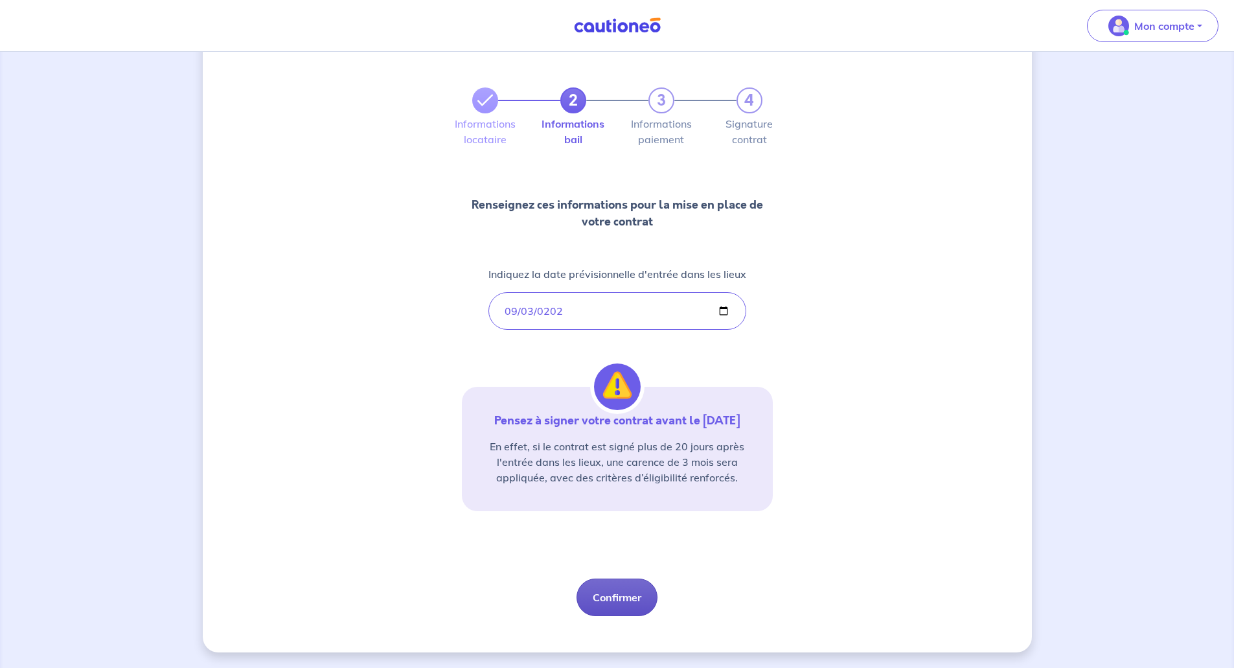
click at [604, 599] on button "Confirmer" at bounding box center [616, 597] width 81 height 38
select select "FR"
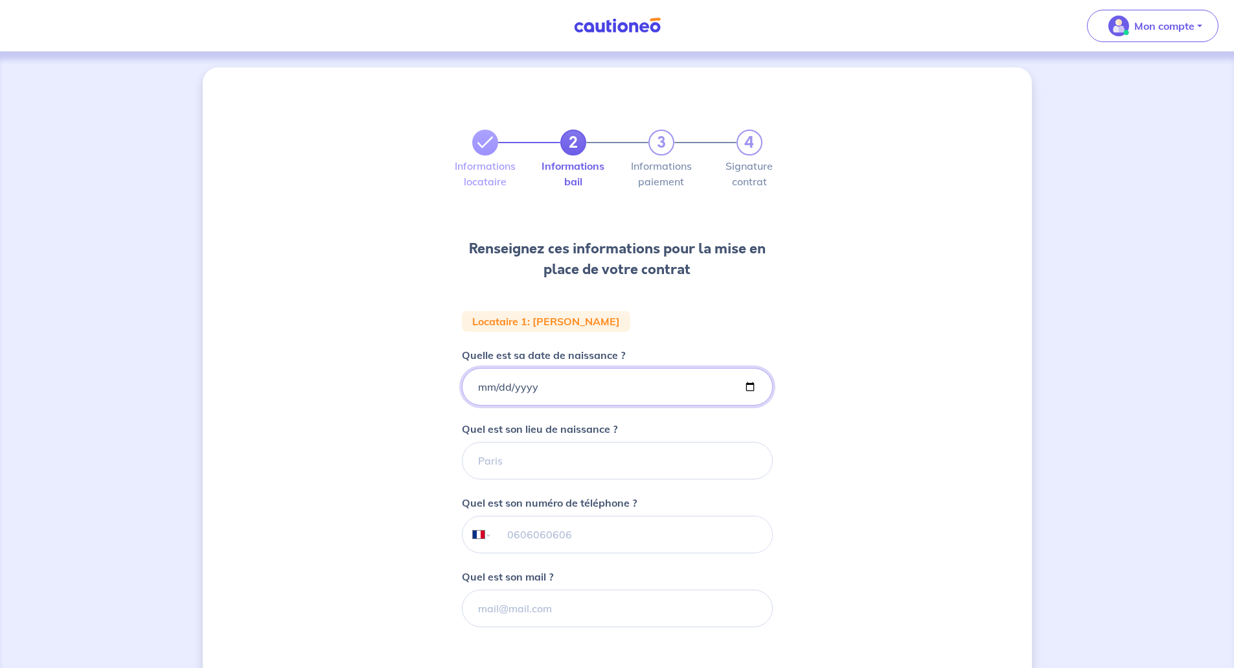
click at [482, 386] on input "Quelle est sa date de naissance ?" at bounding box center [617, 387] width 311 height 38
click at [479, 383] on input "Quelle est sa date de naissance ?" at bounding box center [617, 387] width 311 height 38
type input "[DATE]"
click at [491, 464] on input "Quel est son lieu de naissance ?" at bounding box center [617, 461] width 311 height 38
type input "[GEOGRAPHIC_DATA]"
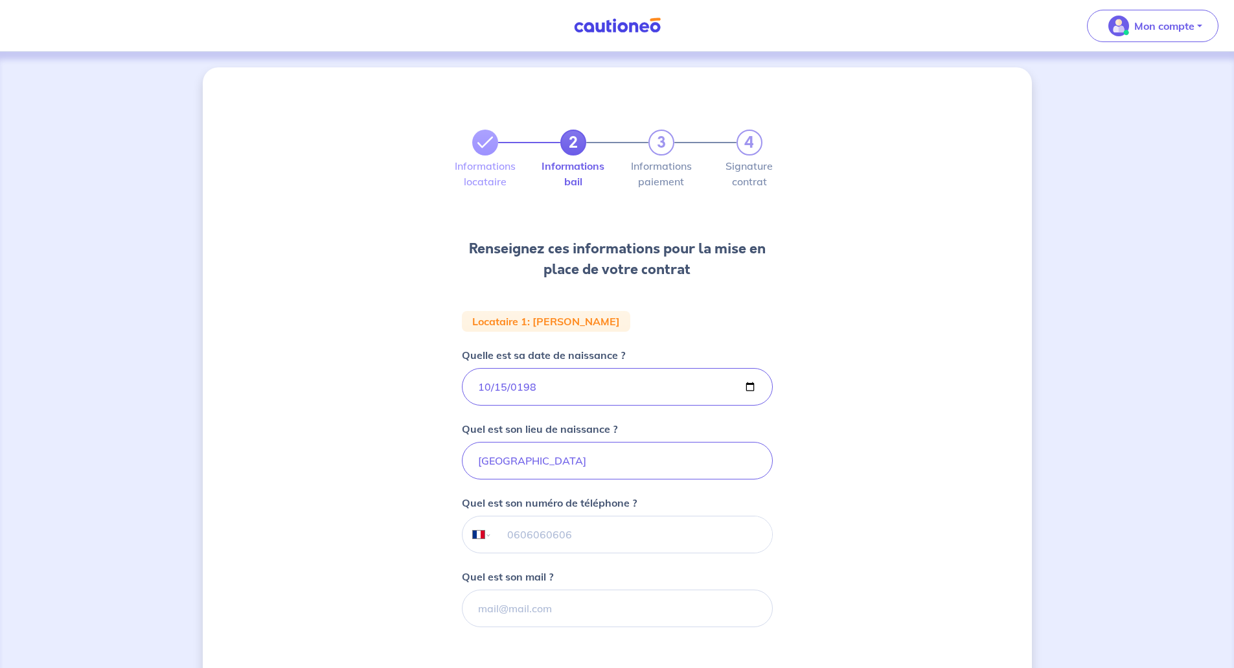
drag, startPoint x: 512, startPoint y: 537, endPoint x: 501, endPoint y: 544, distance: 12.8
click at [512, 537] on input "tel" at bounding box center [632, 534] width 280 height 36
click at [549, 527] on input "tel" at bounding box center [632, 534] width 280 height 36
paste input "[PHONE_NUMBER]"
type input "[PHONE_NUMBER]"
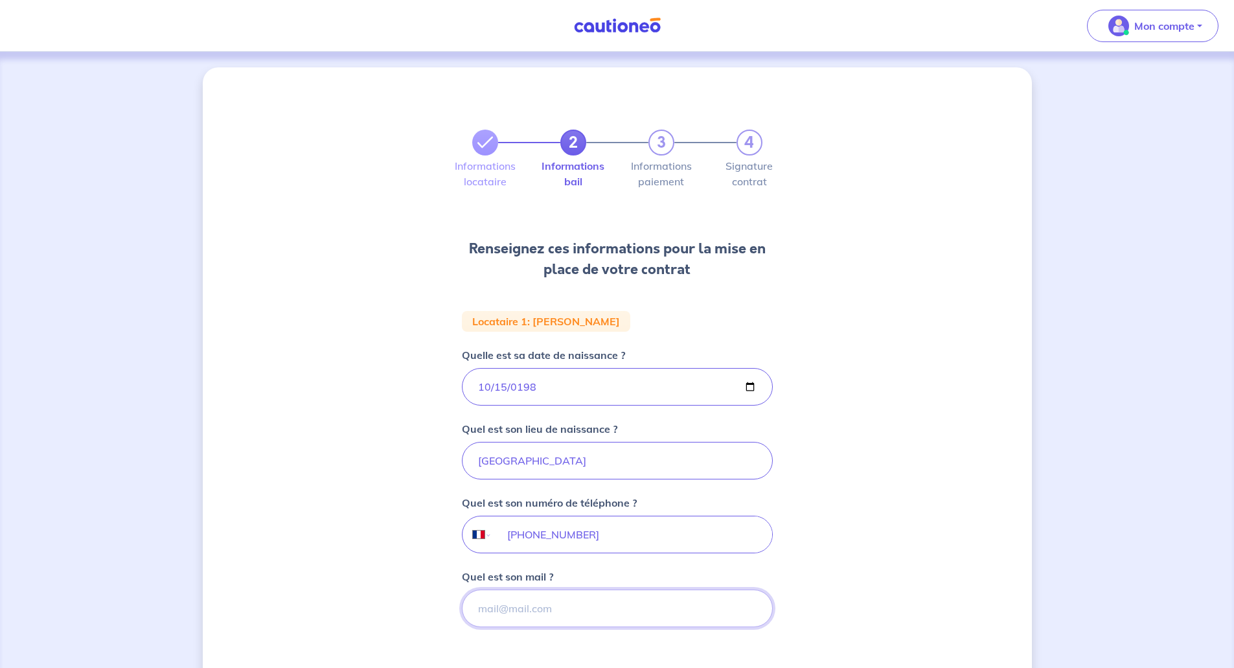
click at [606, 604] on input "Quel est son mail ?" at bounding box center [617, 608] width 311 height 38
paste input "[EMAIL_ADDRESS][DOMAIN_NAME]"
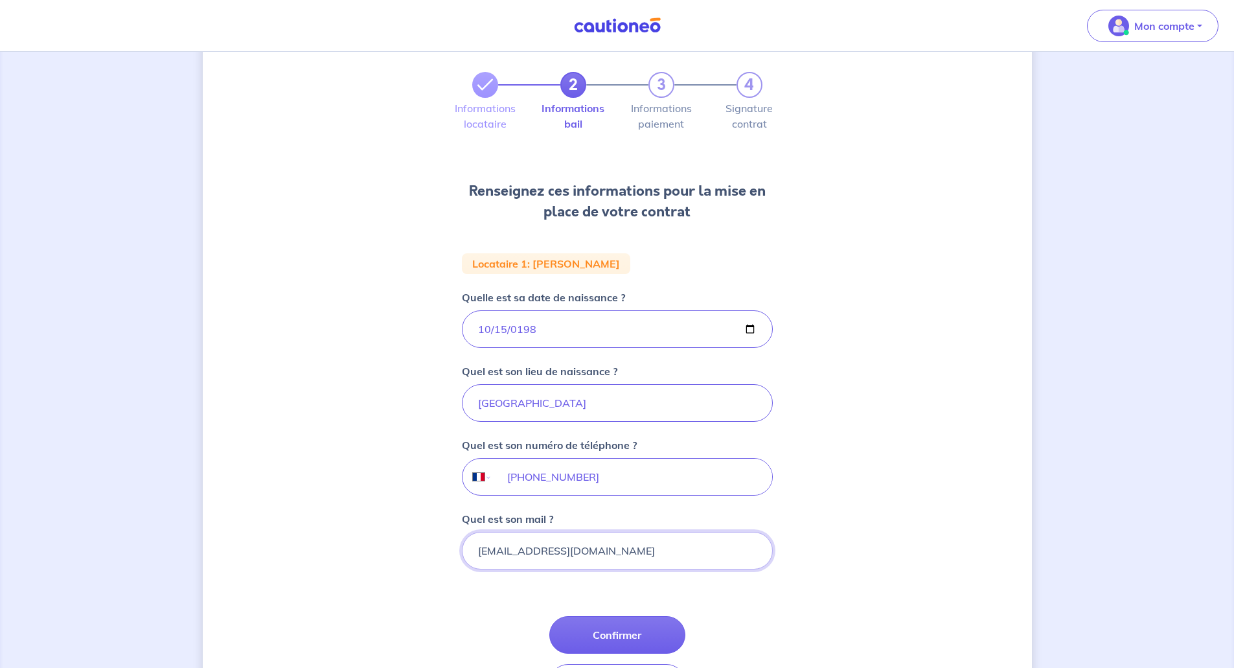
scroll to position [153, 0]
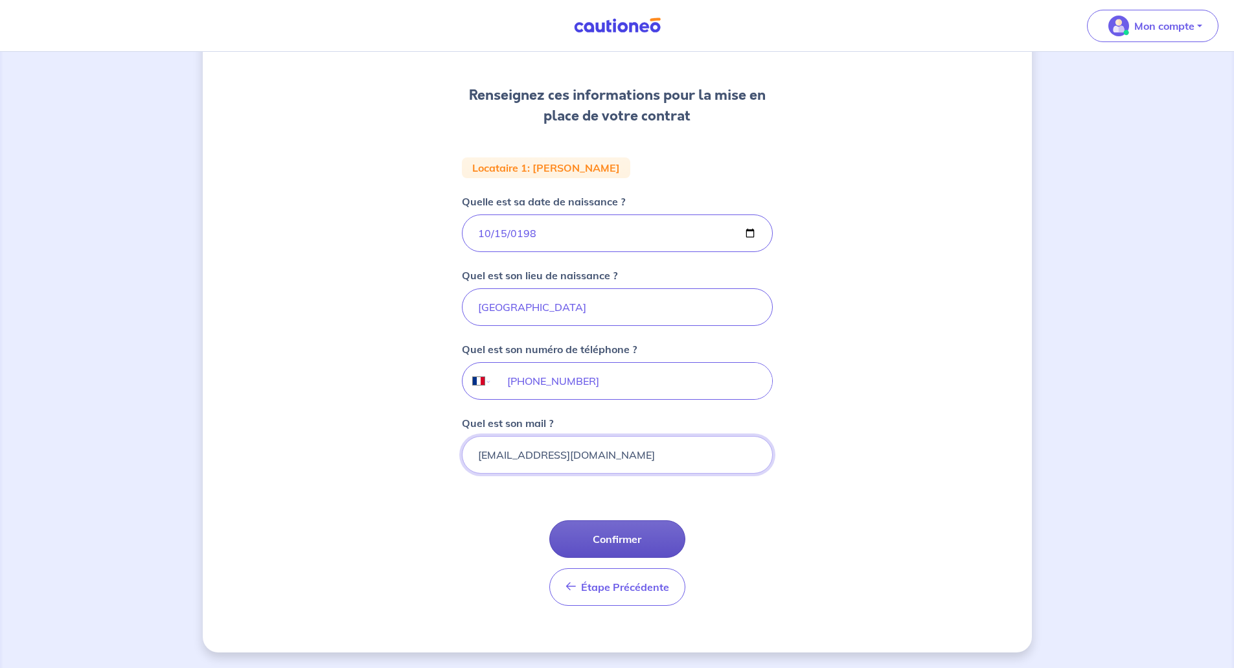
type input "[EMAIL_ADDRESS][DOMAIN_NAME]"
click at [629, 537] on button "Confirmer" at bounding box center [617, 539] width 136 height 38
select select "FR"
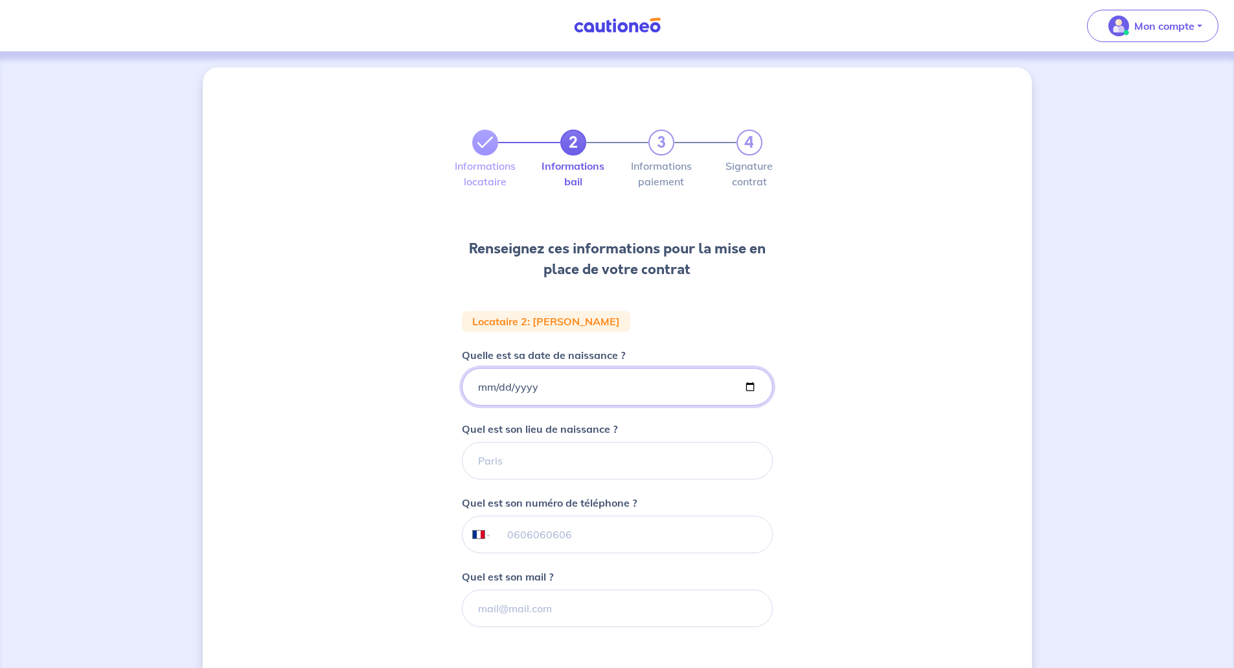
click at [473, 385] on input "Quelle est sa date de naissance ?" at bounding box center [617, 387] width 311 height 38
type input "[DATE]"
click at [501, 451] on input "Quel est son lieu de naissance ?" at bounding box center [617, 461] width 311 height 38
type input "[GEOGRAPHIC_DATA]"
click at [551, 532] on input "tel" at bounding box center [632, 534] width 280 height 36
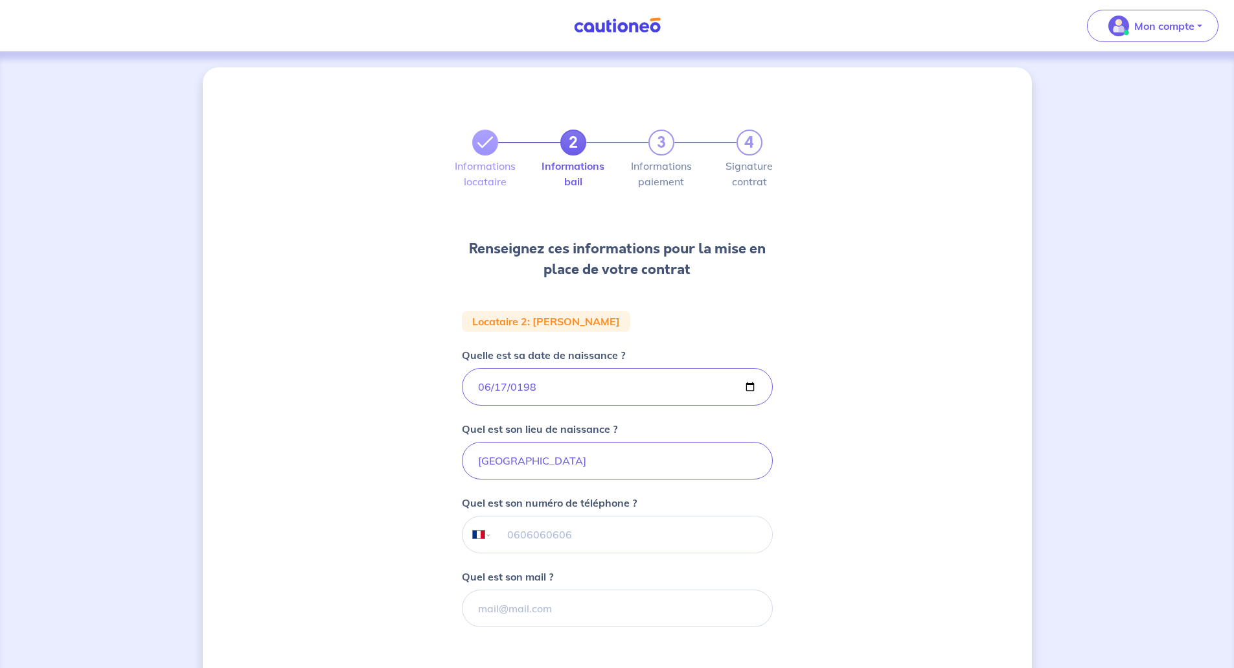
paste input "[PHONE_NUMBER]"
type input "[PHONE_NUMBER]"
click at [522, 602] on input "Quel est son mail ?" at bounding box center [617, 608] width 311 height 38
paste input "[EMAIL_ADDRESS][DOMAIN_NAME]"
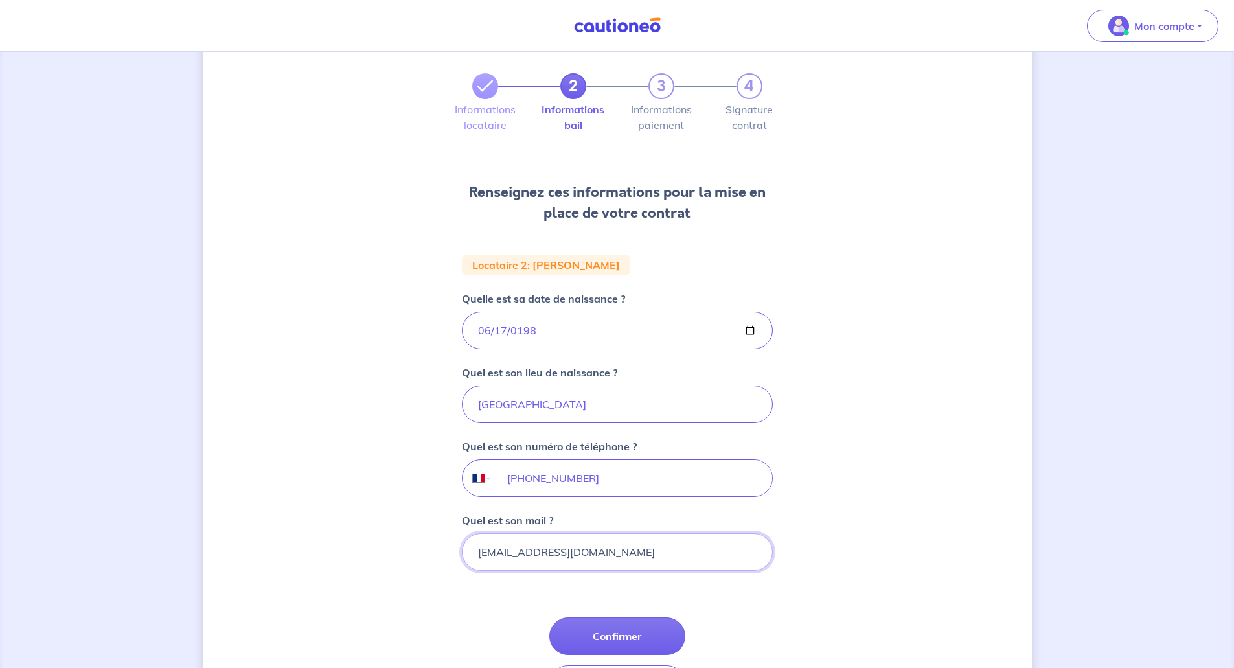
scroll to position [153, 0]
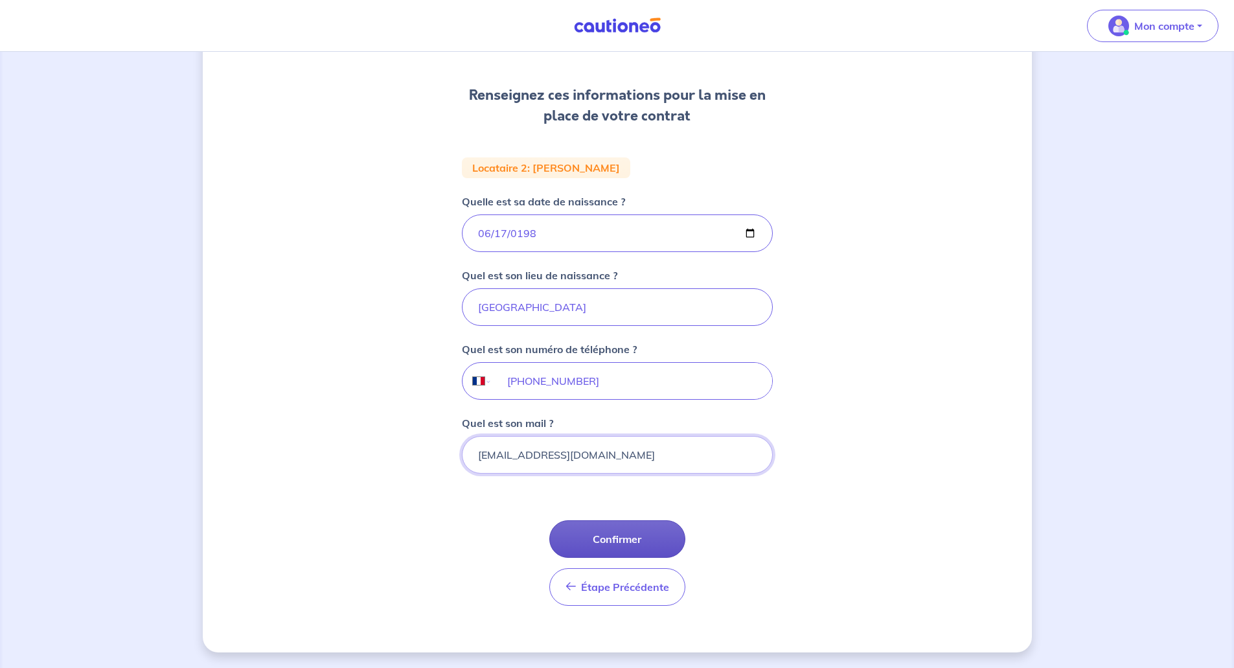
type input "[EMAIL_ADDRESS][DOMAIN_NAME]"
click at [582, 530] on button "Confirmer" at bounding box center [617, 539] width 136 height 38
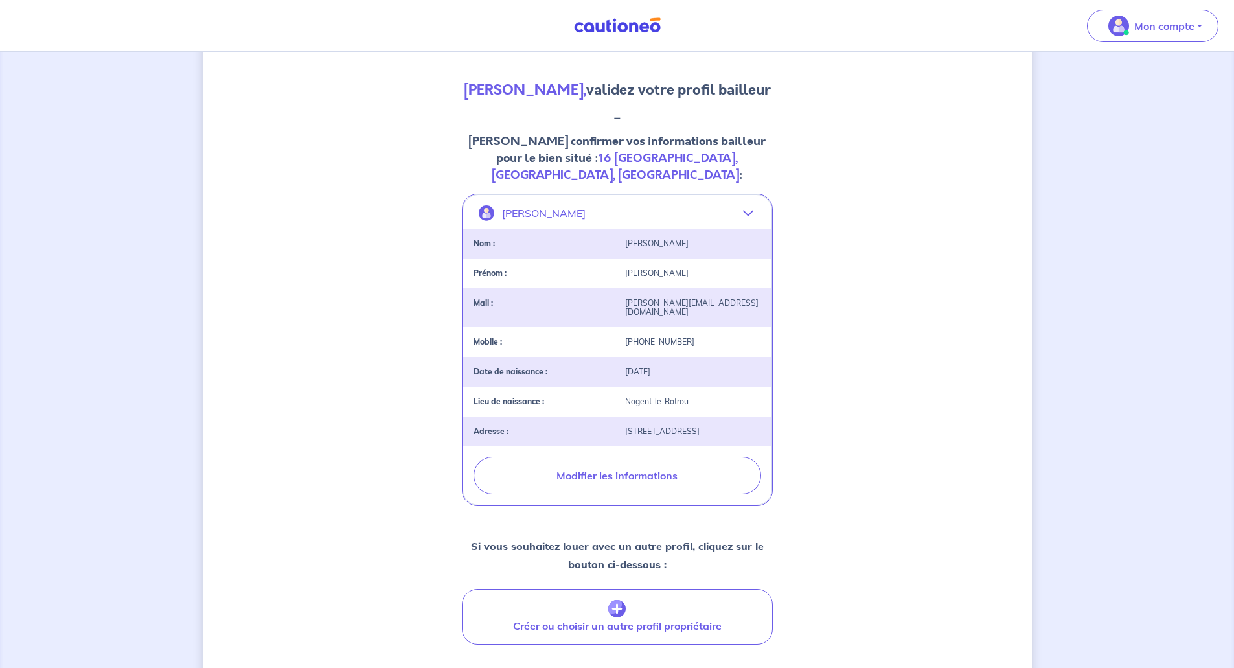
scroll to position [267, 0]
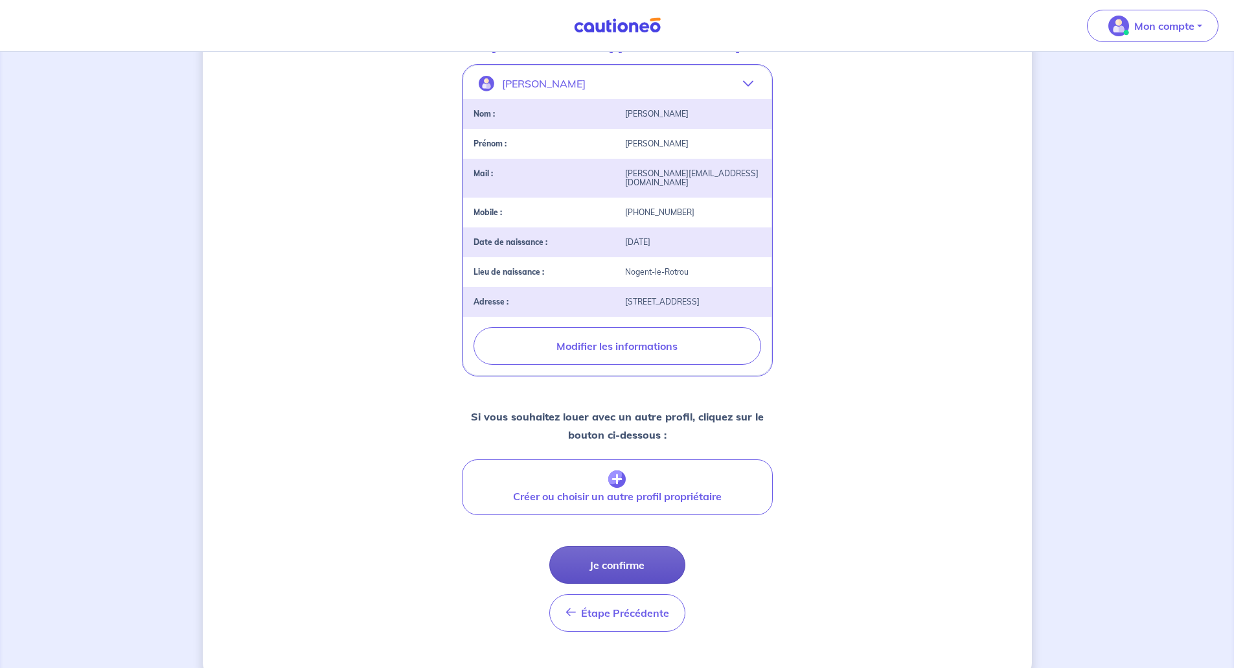
click at [607, 546] on button "Je confirme" at bounding box center [617, 565] width 136 height 38
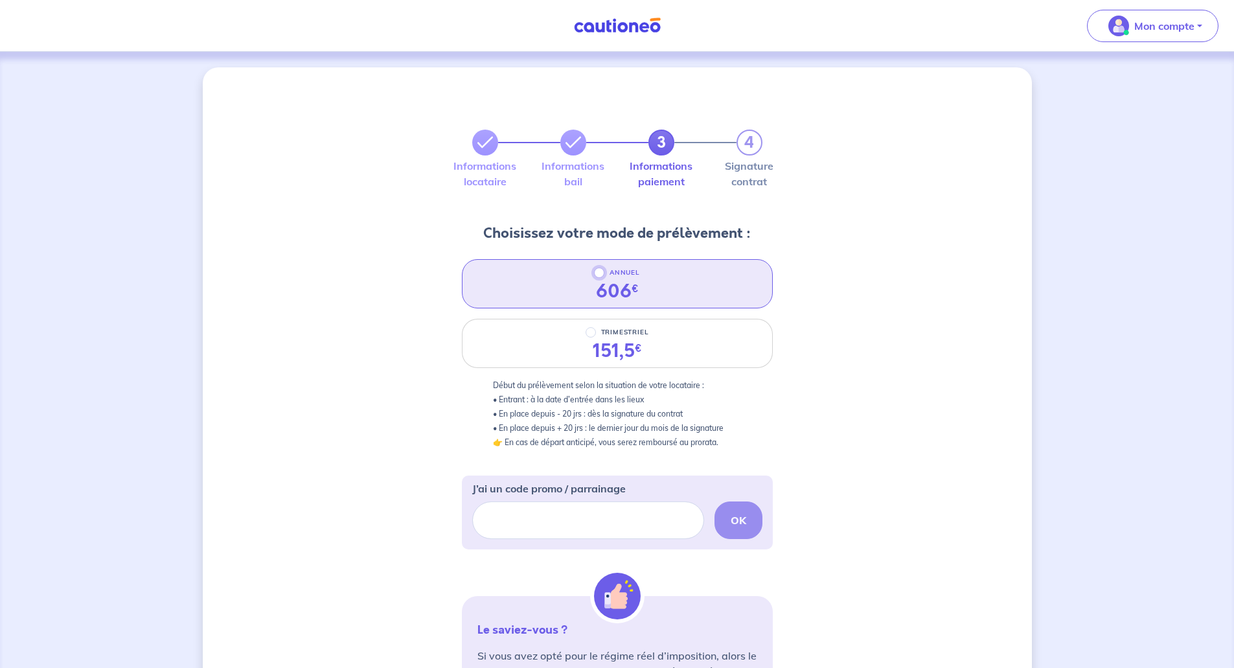
click at [600, 273] on input "ANNUEL" at bounding box center [599, 272] width 10 height 10
radio input "true"
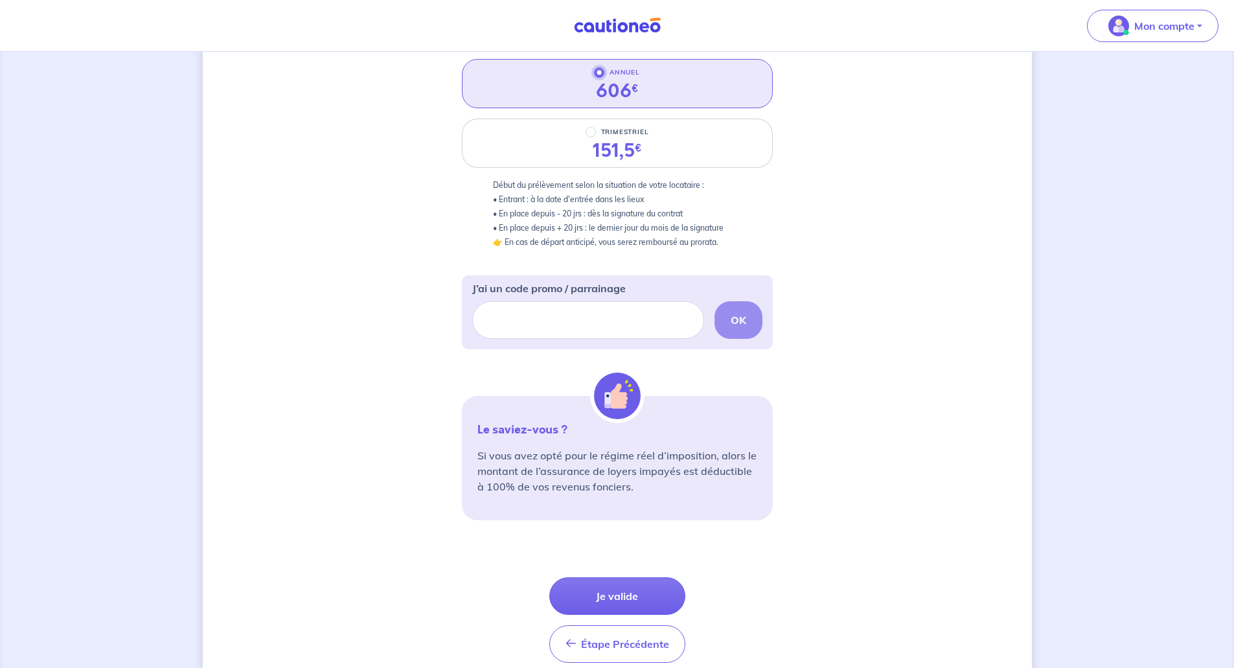
scroll to position [257, 0]
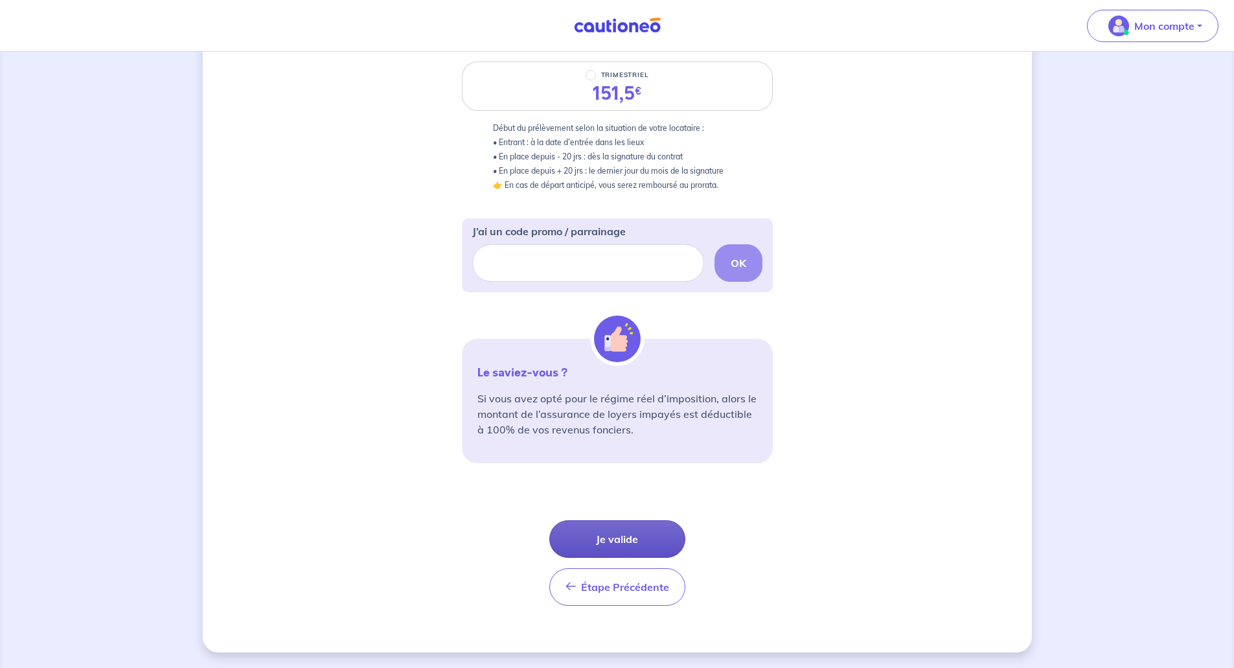
click at [634, 534] on button "Je valide" at bounding box center [617, 539] width 136 height 38
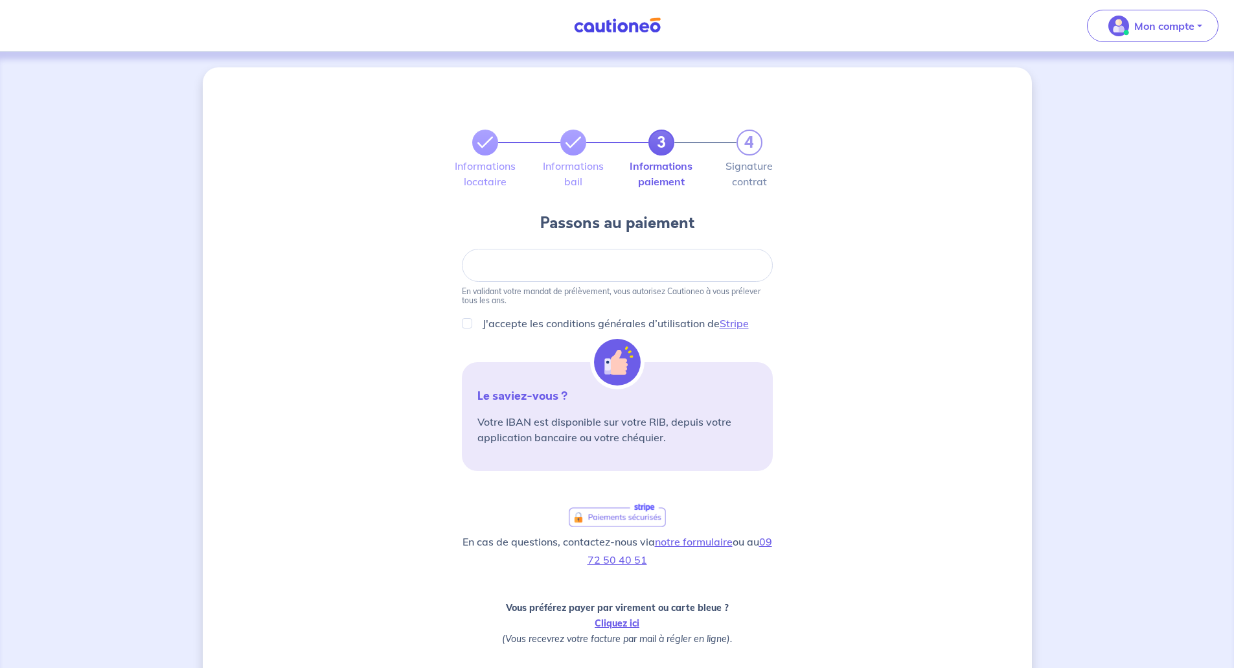
click at [519, 256] on div at bounding box center [617, 265] width 311 height 33
click at [466, 322] on input "J'accepte les conditions générales d’utilisation de Stripe" at bounding box center [467, 323] width 10 height 10
checkbox input "true"
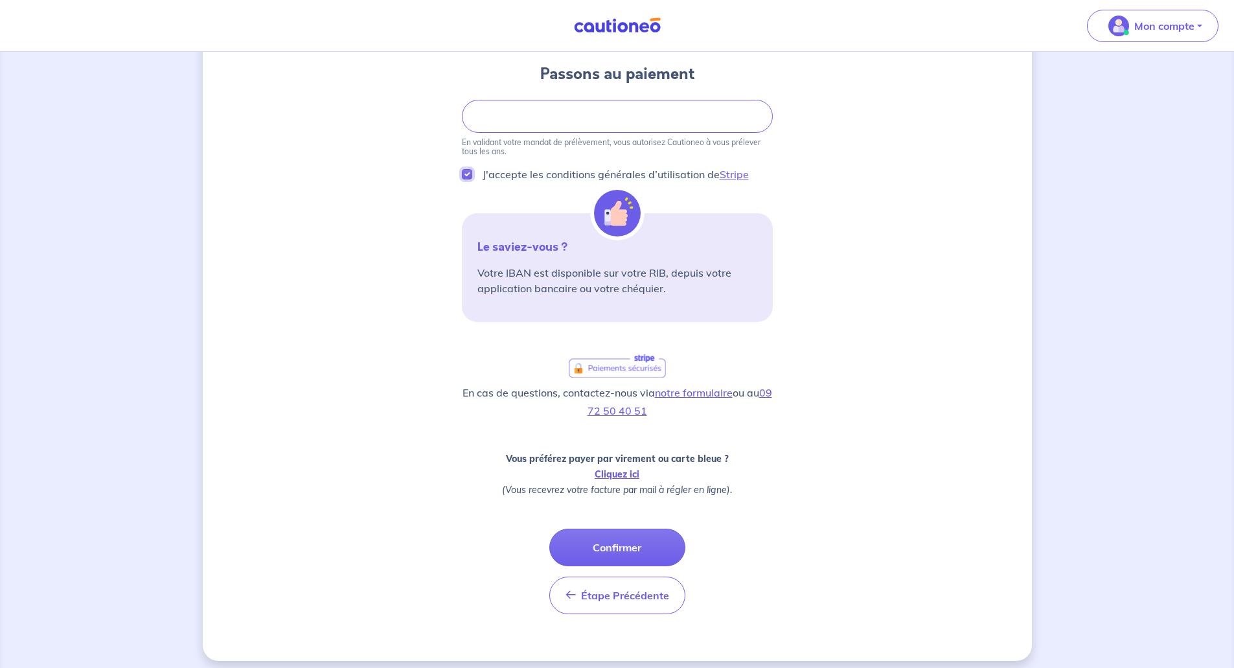
scroll to position [157, 0]
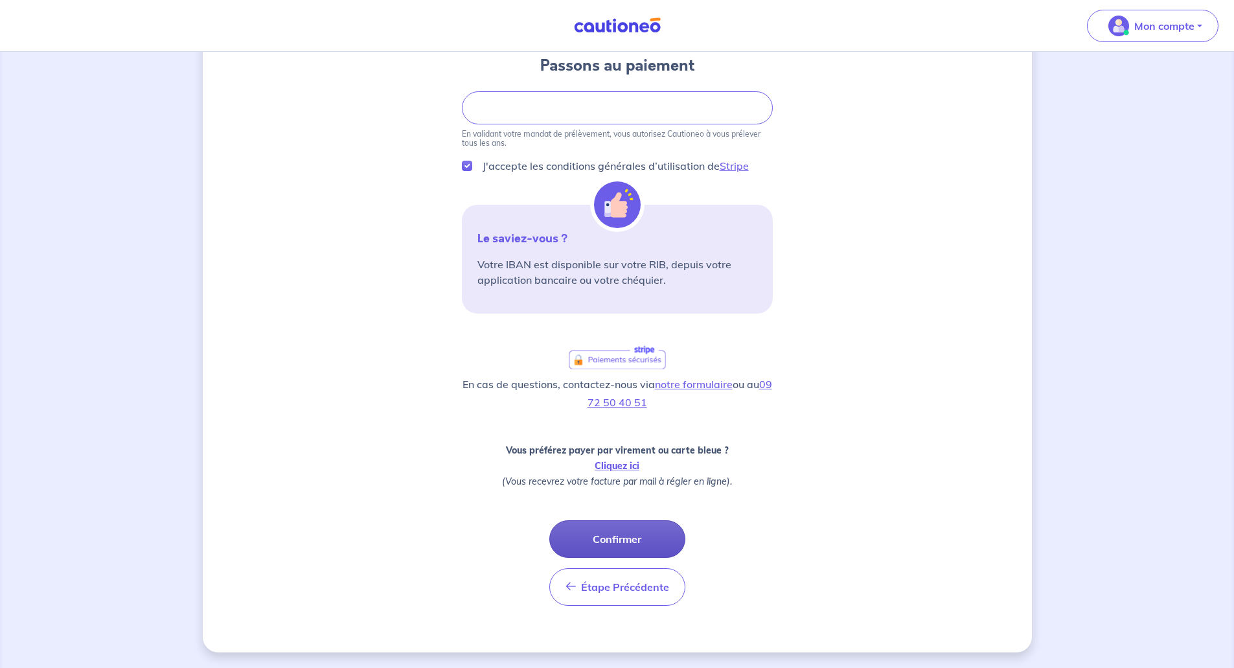
click at [611, 527] on button "Confirmer" at bounding box center [617, 539] width 136 height 38
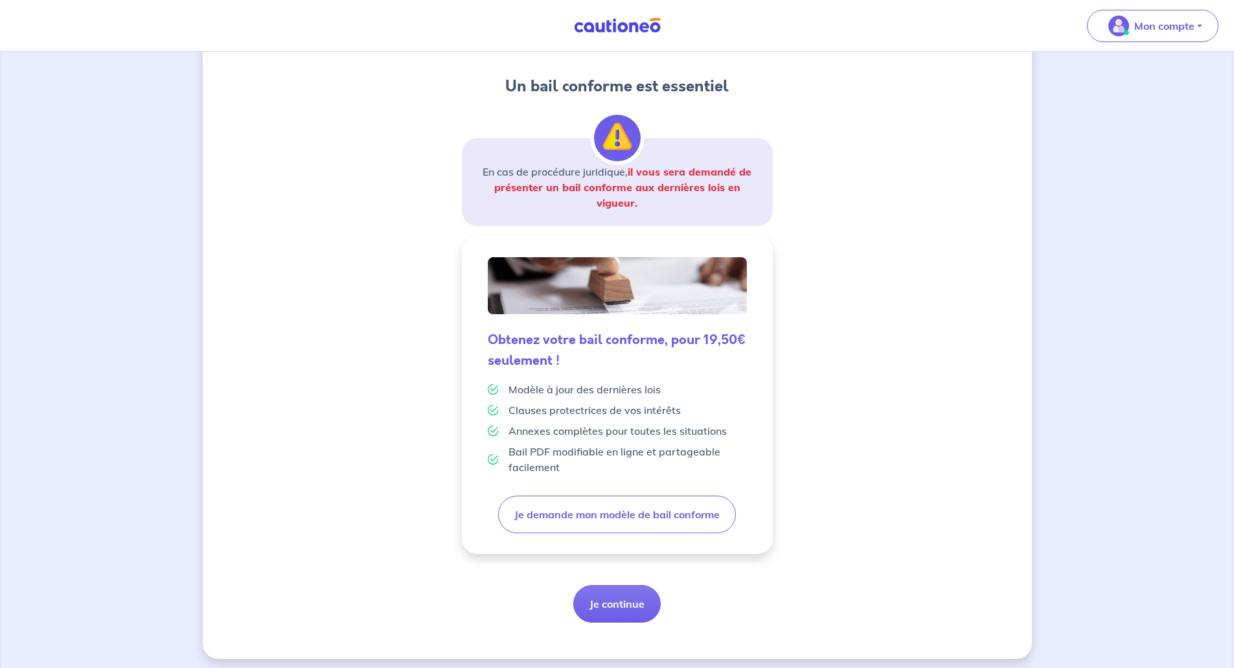
scroll to position [148, 0]
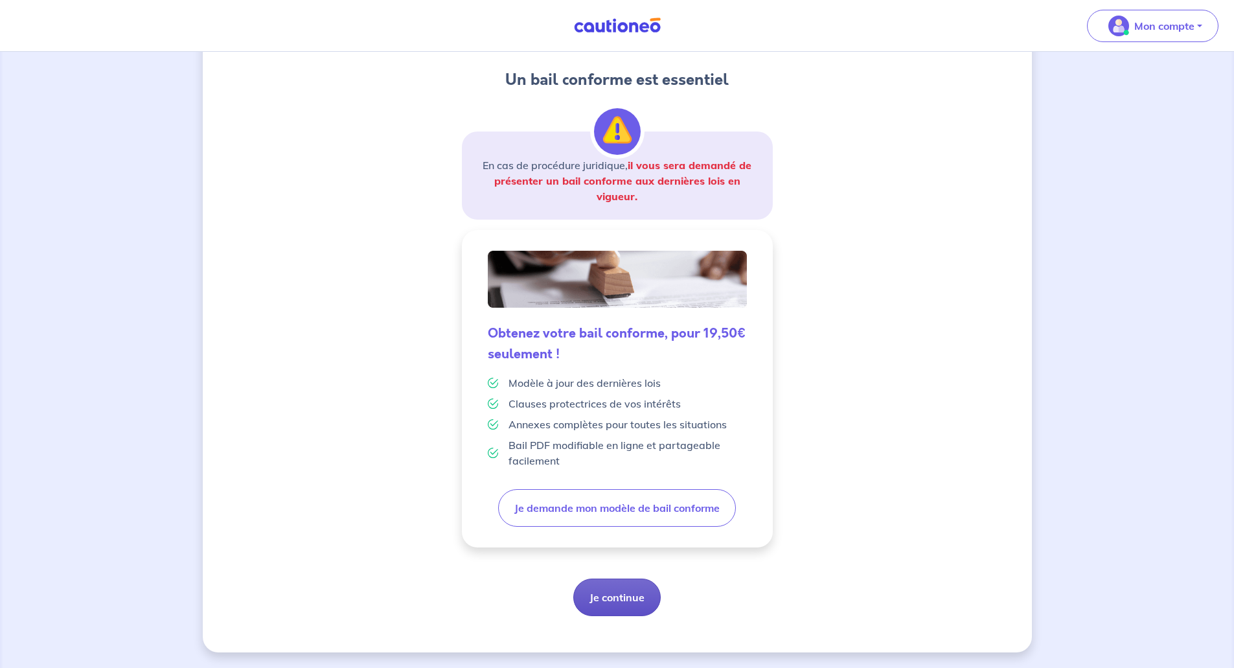
click at [609, 597] on button "Je continue" at bounding box center [616, 597] width 87 height 38
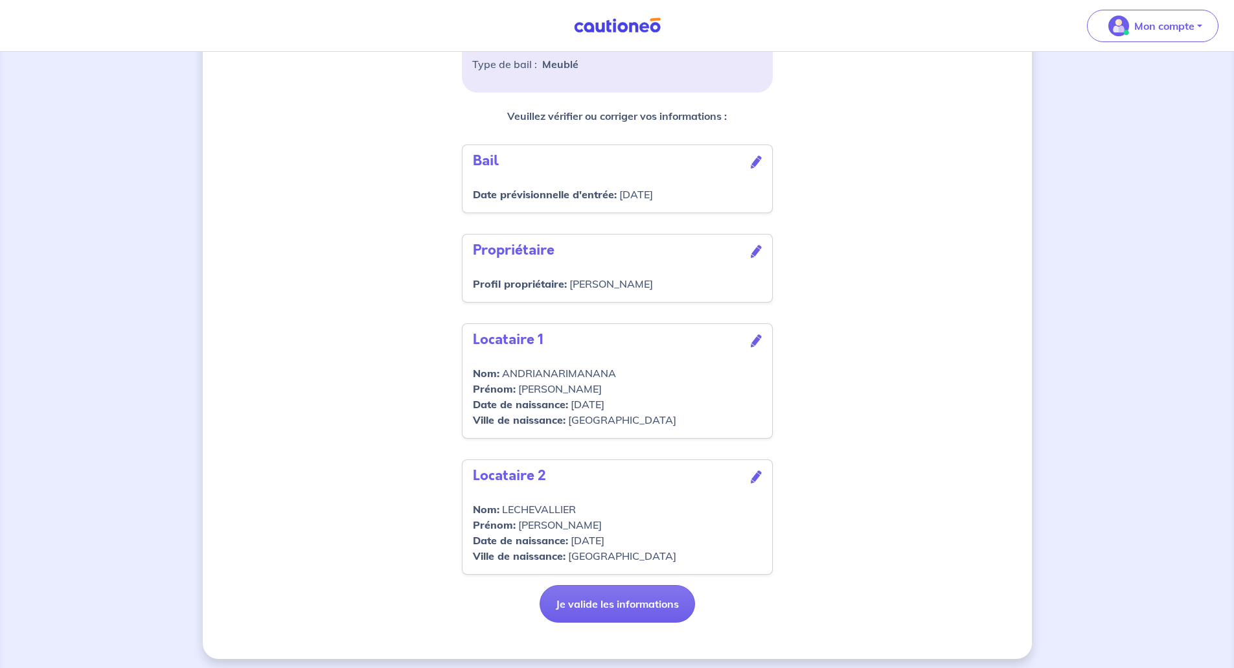
scroll to position [349, 0]
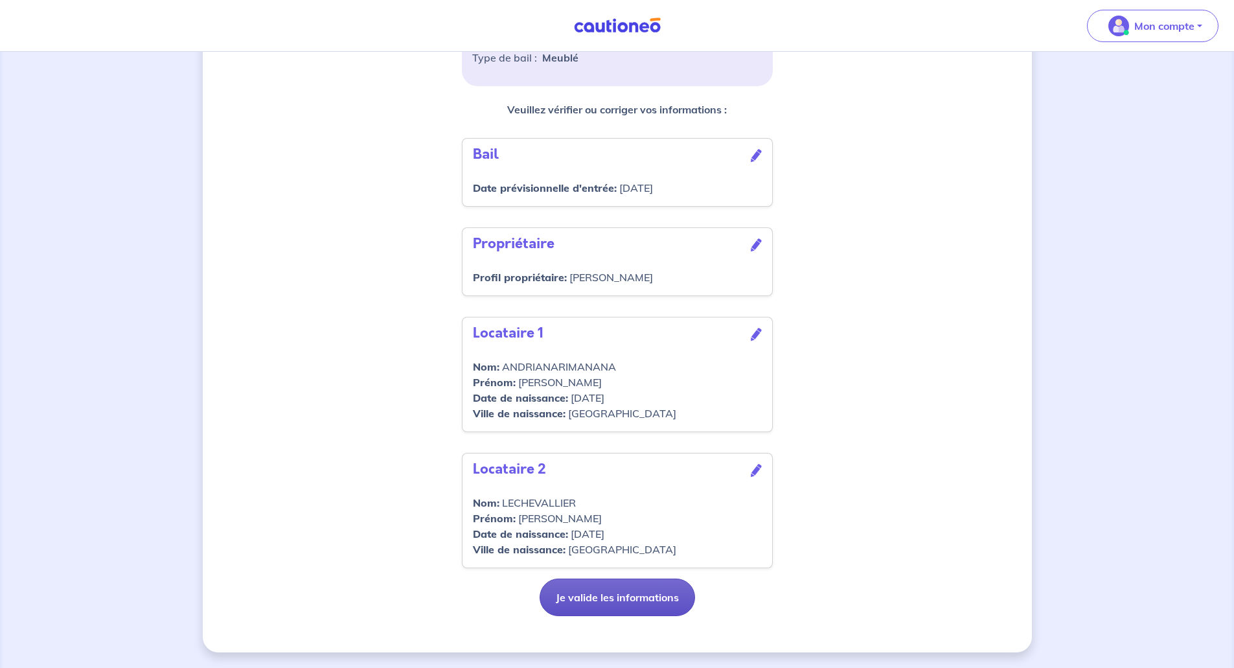
click at [631, 605] on button "Je valide les informations" at bounding box center [616, 597] width 155 height 38
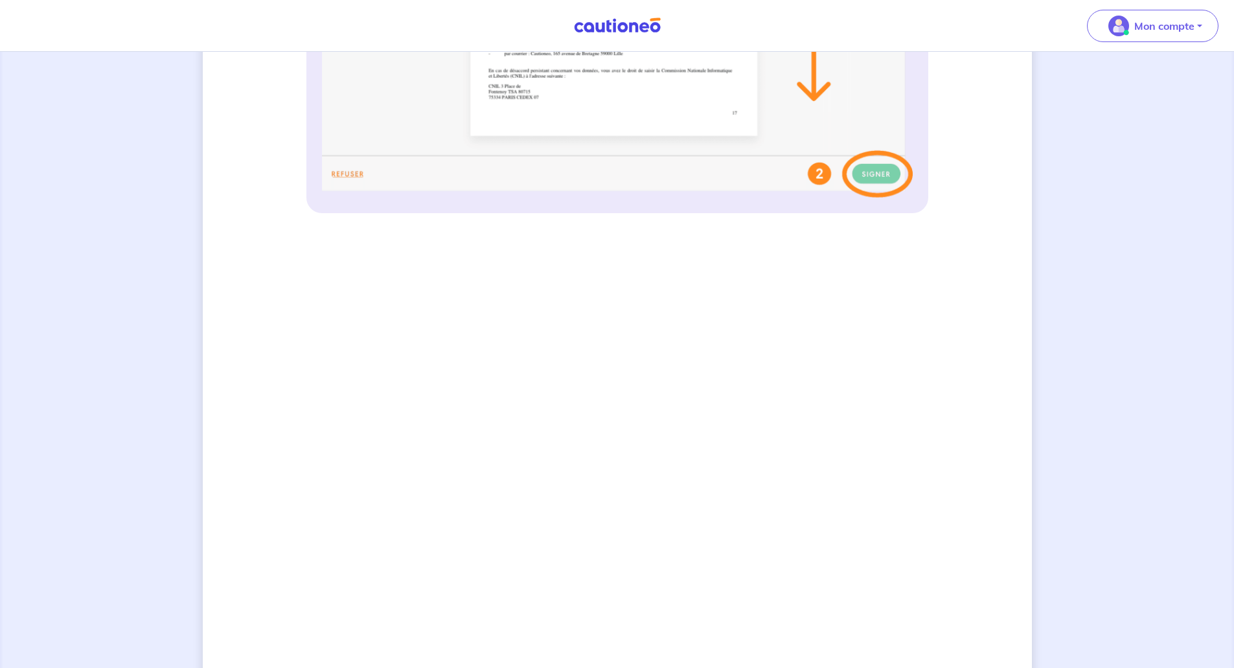
scroll to position [436, 0]
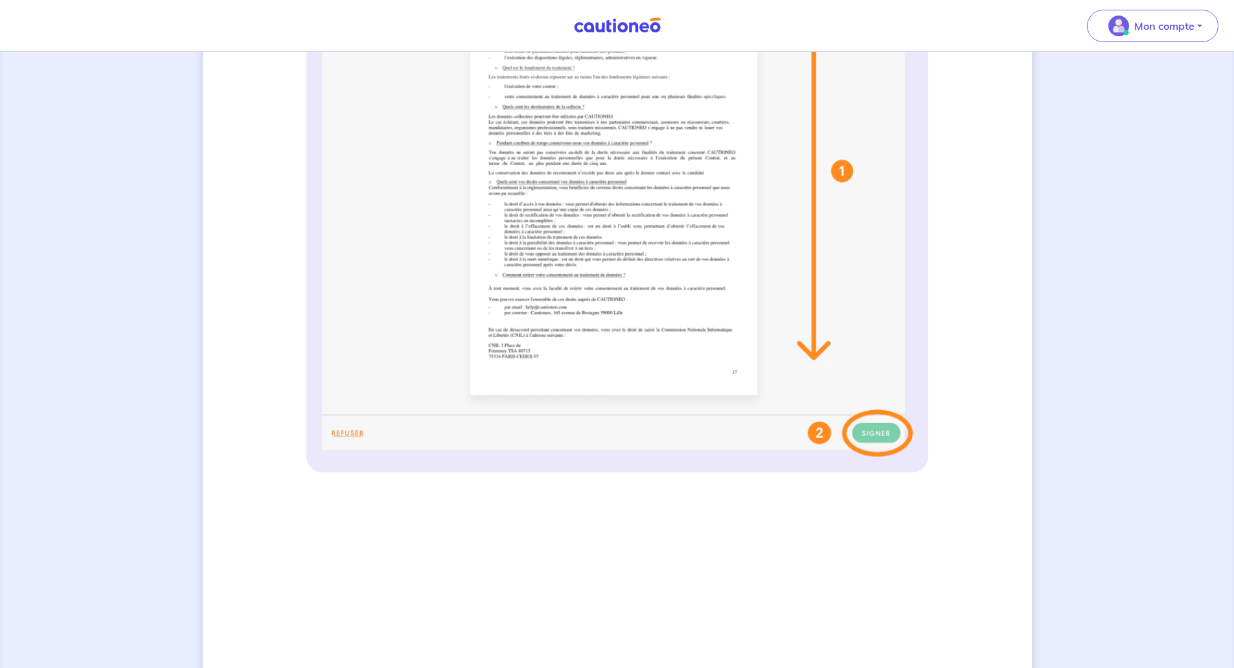
click at [615, 30] on img at bounding box center [617, 25] width 97 height 16
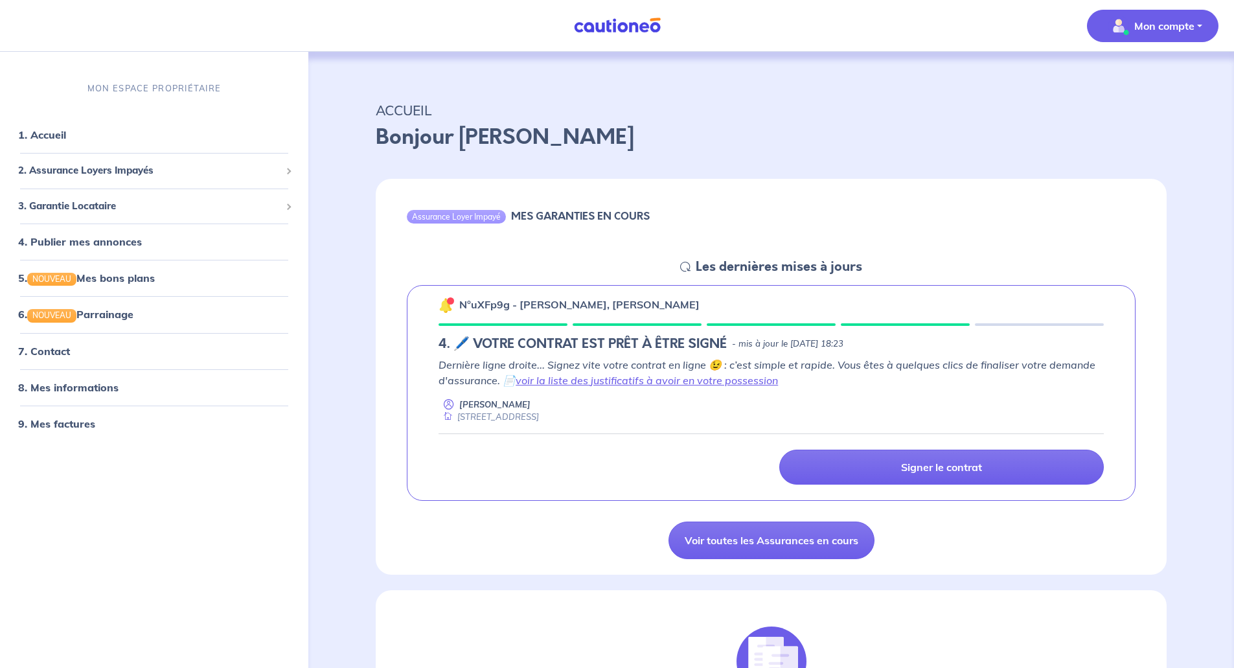
click at [1166, 21] on p "Mon compte" at bounding box center [1164, 26] width 60 height 16
click at [1144, 111] on link "Me déconnecter" at bounding box center [1139, 111] width 104 height 21
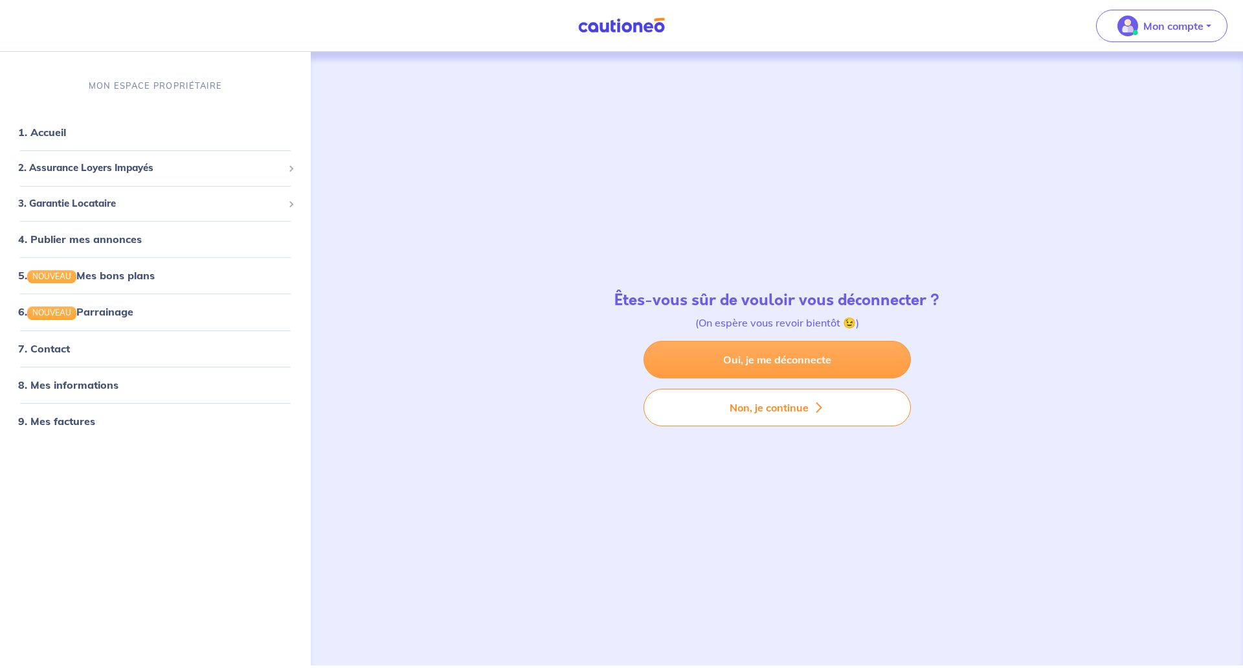
click at [786, 354] on link "Oui, je me déconnecte" at bounding box center [777, 360] width 267 height 38
